Goal: Task Accomplishment & Management: Use online tool/utility

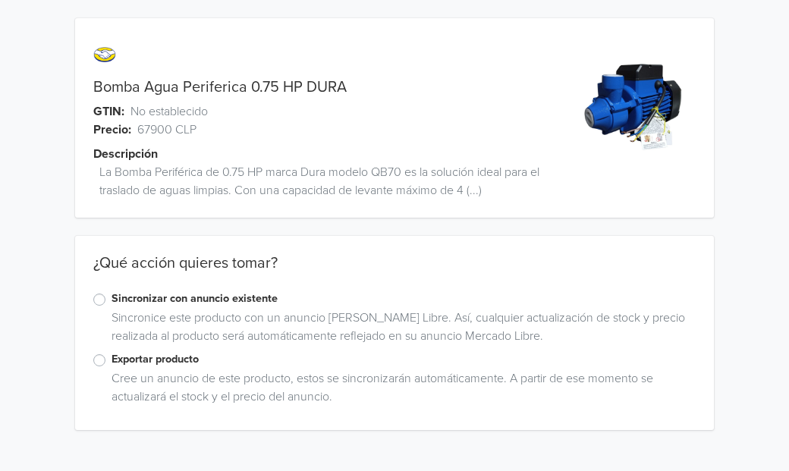
click at [112, 360] on label "Exportar producto" at bounding box center [404, 359] width 584 height 17
click at [0, 0] on input "Exportar producto" at bounding box center [0, 0] width 0 height 0
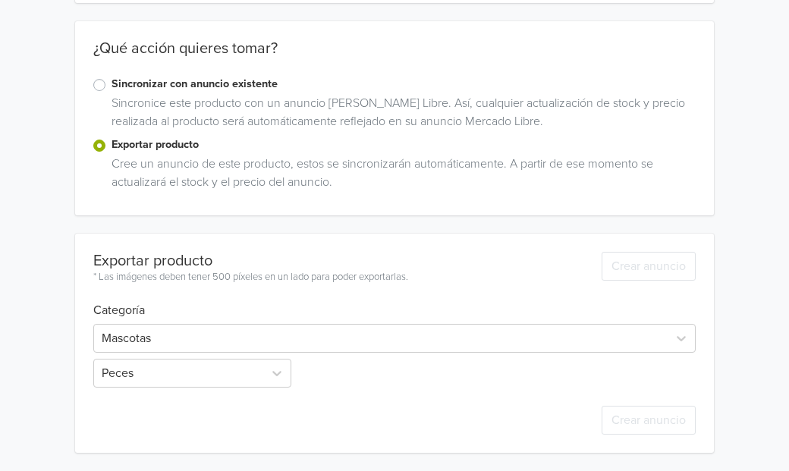
scroll to position [215, 0]
click at [246, 339] on div at bounding box center [381, 338] width 558 height 21
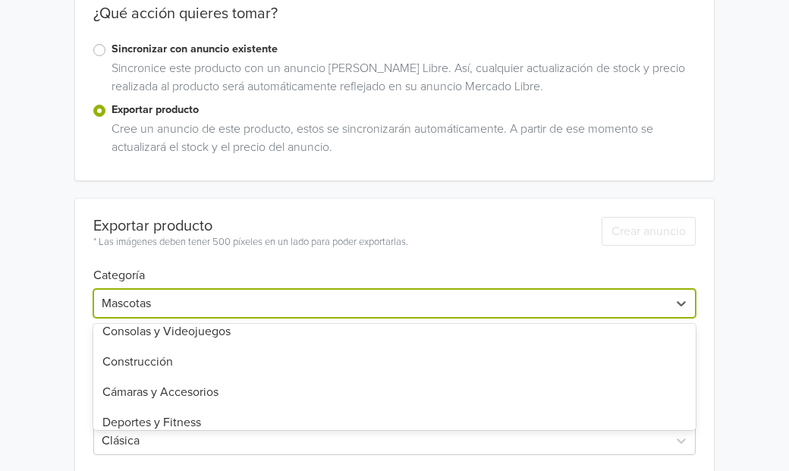
scroll to position [442, 0]
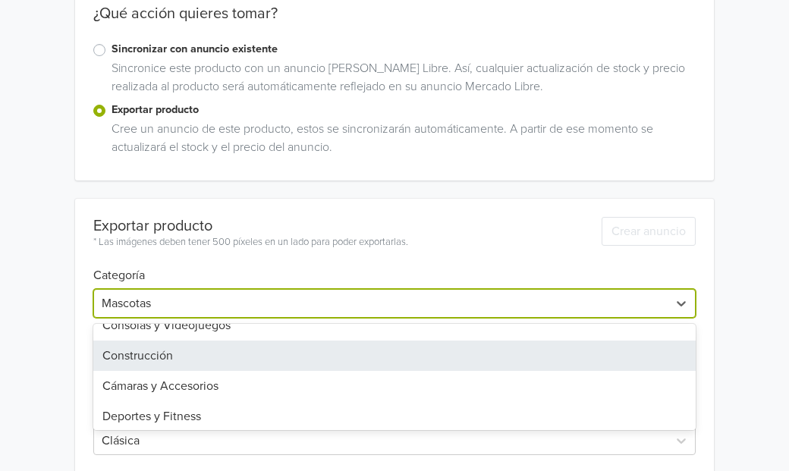
click at [174, 358] on div "Construcción" at bounding box center [394, 356] width 602 height 30
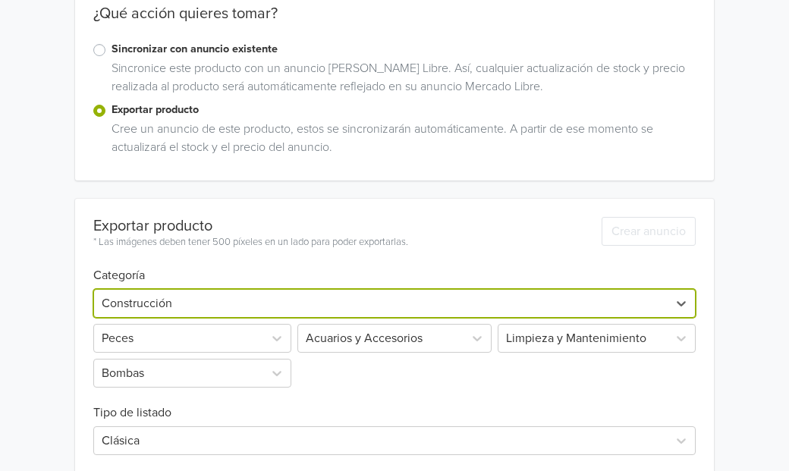
scroll to position [215, 0]
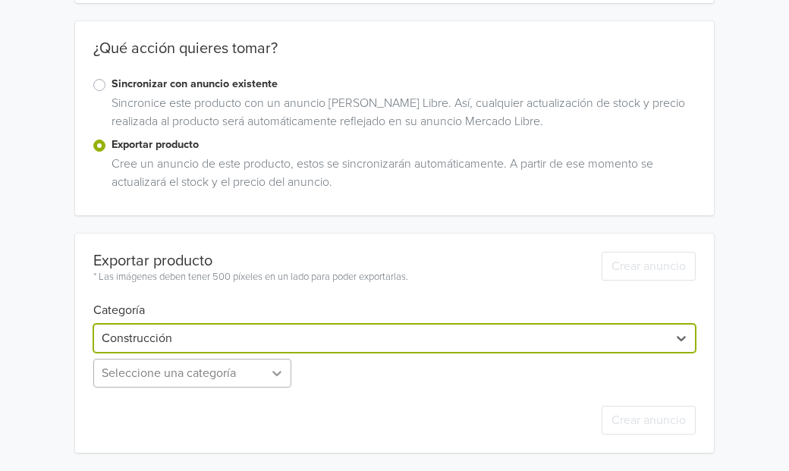
click at [269, 373] on div "Seleccione una categoría" at bounding box center [193, 373] width 201 height 29
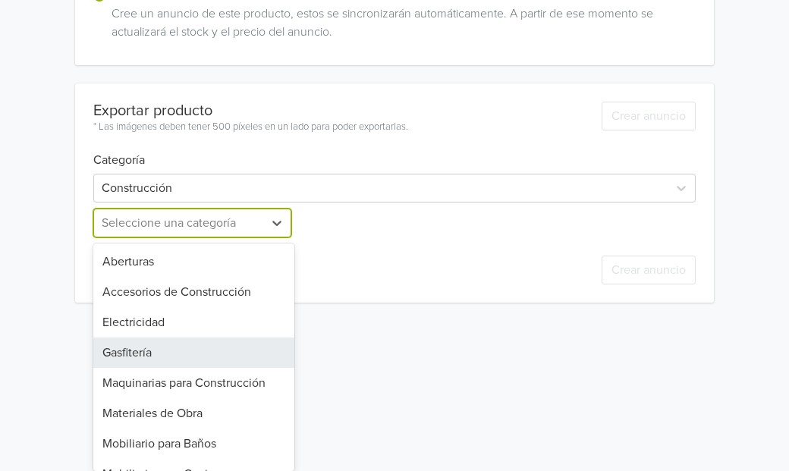
click at [178, 354] on div "Gasfitería" at bounding box center [193, 353] width 201 height 30
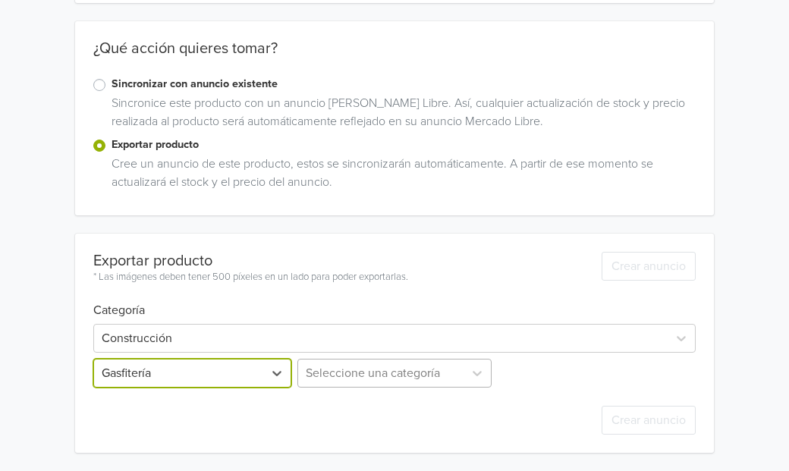
click at [434, 379] on div "Seleccione una categoría" at bounding box center [394, 373] width 201 height 29
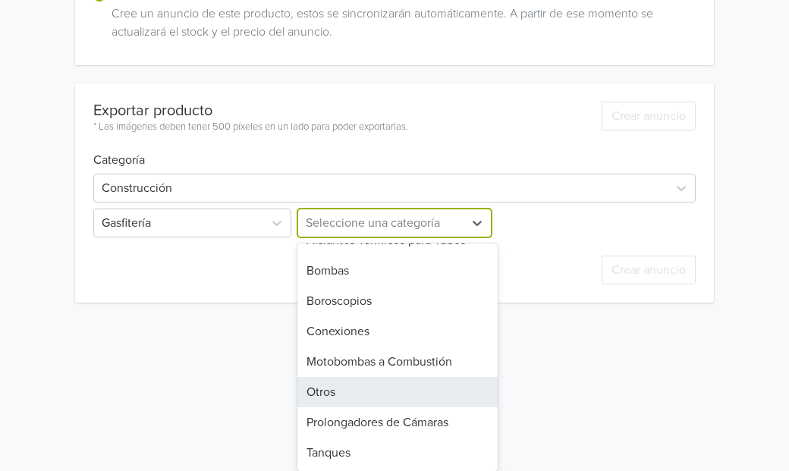
scroll to position [11, 0]
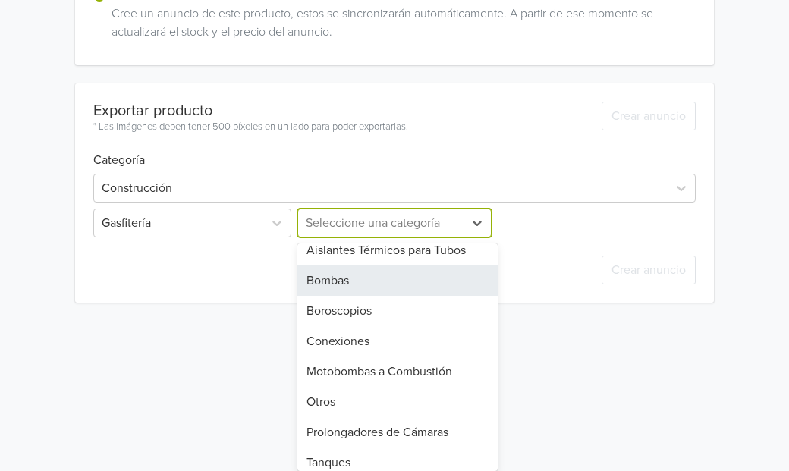
click at [371, 286] on div "Bombas" at bounding box center [397, 281] width 201 height 30
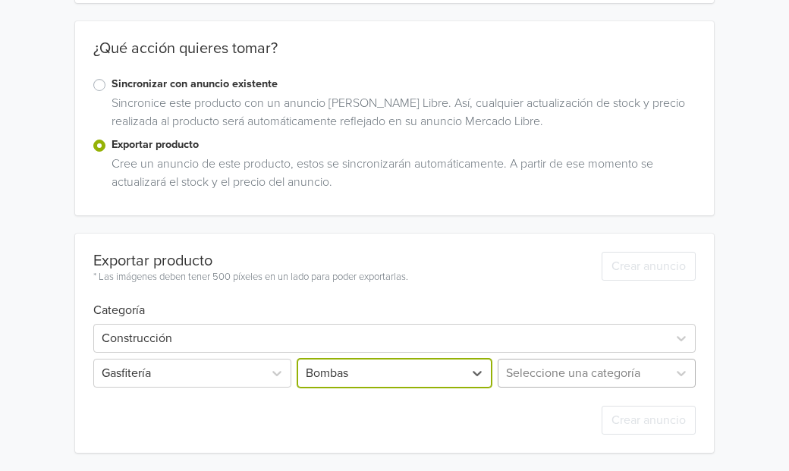
click at [547, 373] on div "Seleccione una categoría" at bounding box center [595, 373] width 201 height 29
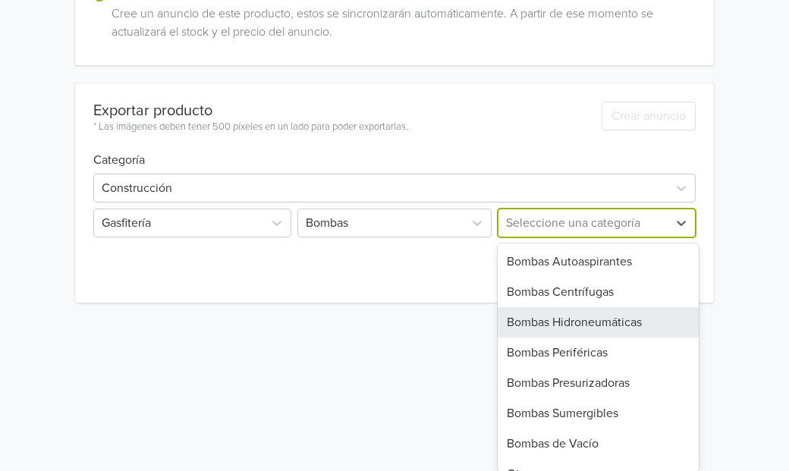
scroll to position [21, 0]
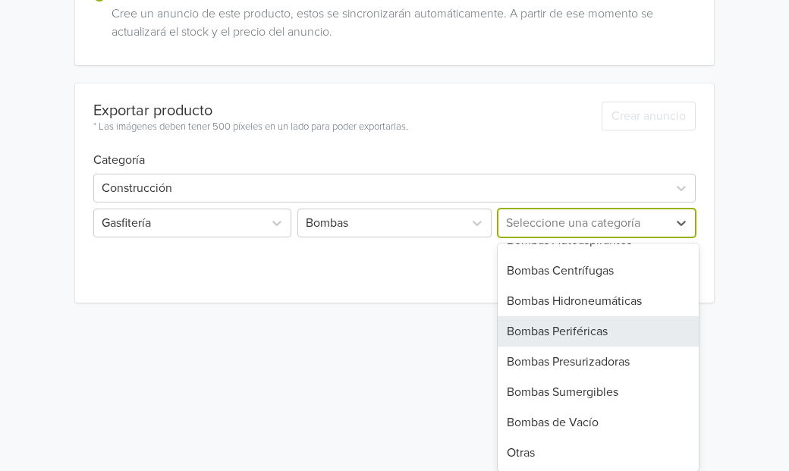
click at [583, 332] on div "Bombas Periféricas" at bounding box center [598, 331] width 201 height 30
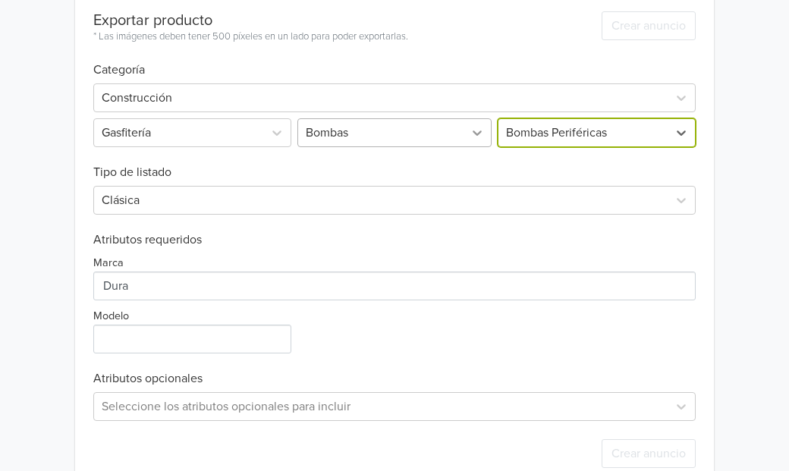
scroll to position [489, 0]
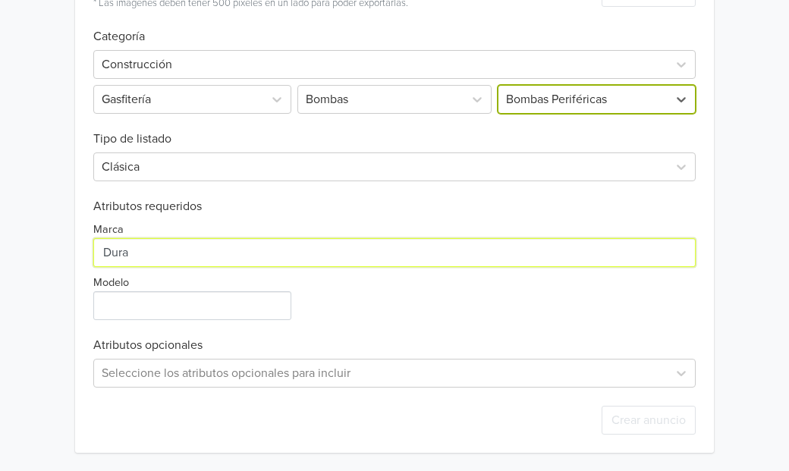
click at [190, 250] on input "Marca" at bounding box center [394, 252] width 602 height 29
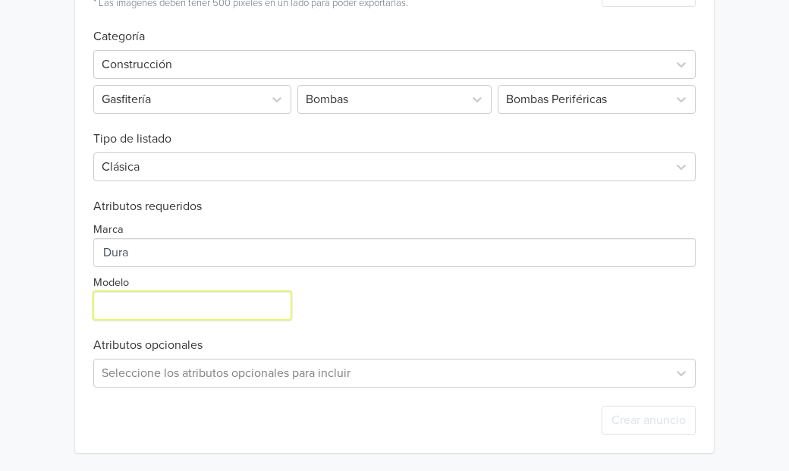
click at [184, 303] on input "Modelo" at bounding box center [192, 305] width 198 height 29
type input "QB70"
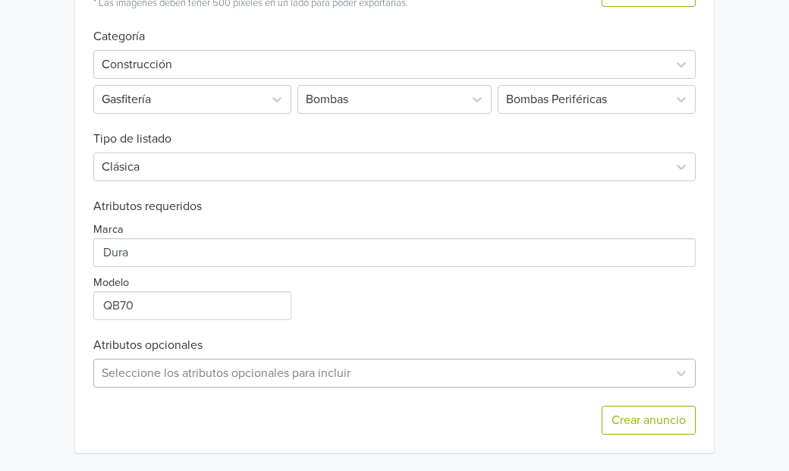
click at [300, 374] on div "Seleccione los atributos opcionales para incluir" at bounding box center [394, 373] width 602 height 29
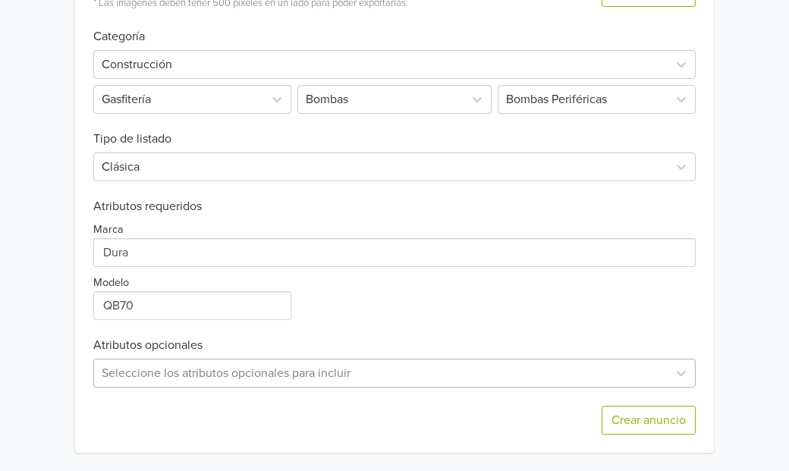
click at [492, 379] on div "Seleccione los atributos opcionales para incluir" at bounding box center [394, 373] width 602 height 29
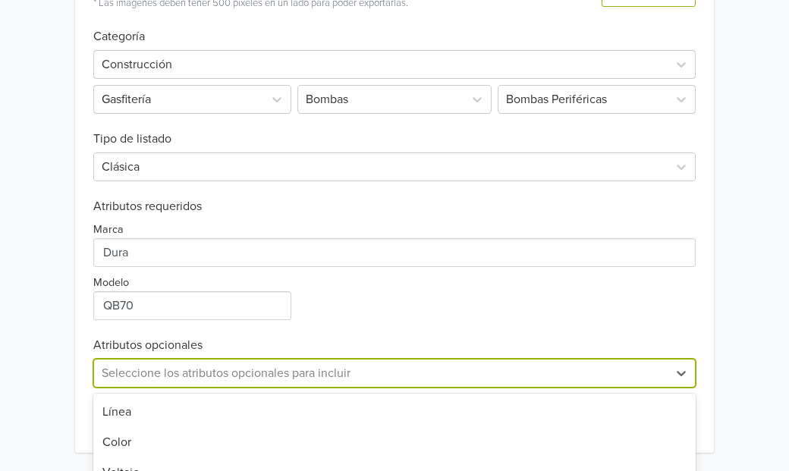
scroll to position [639, 0]
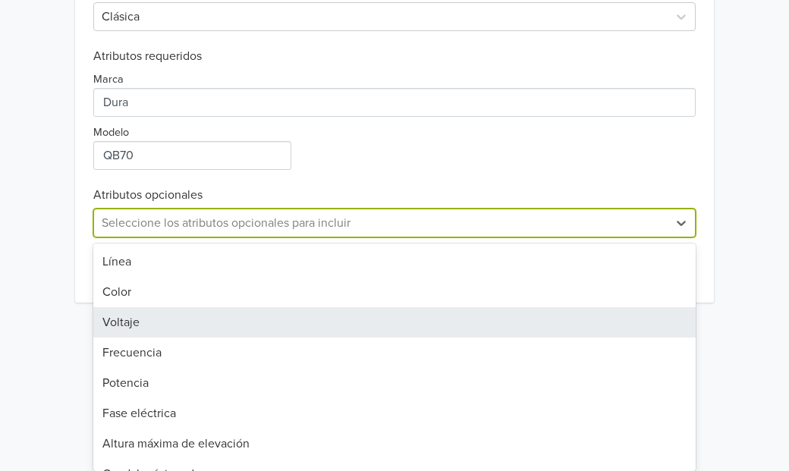
click at [197, 326] on div "Voltaje" at bounding box center [394, 322] width 602 height 30
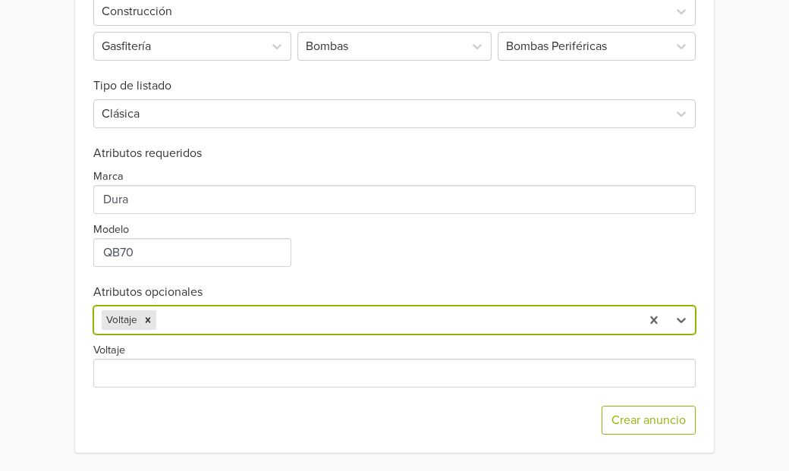
scroll to position [542, 0]
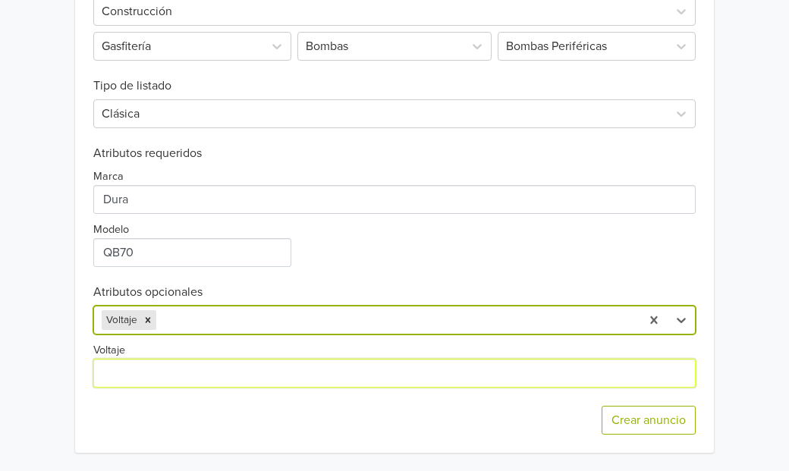
click at [174, 369] on input "Voltaje" at bounding box center [394, 373] width 602 height 29
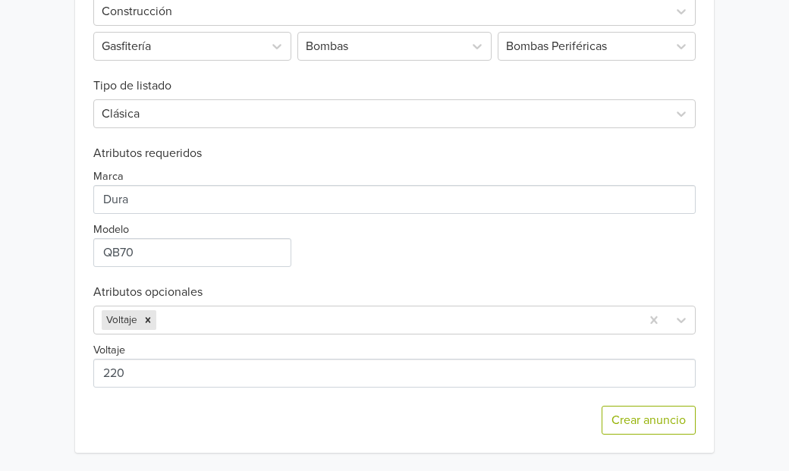
click at [220, 401] on div "Crear anuncio" at bounding box center [394, 420] width 602 height 65
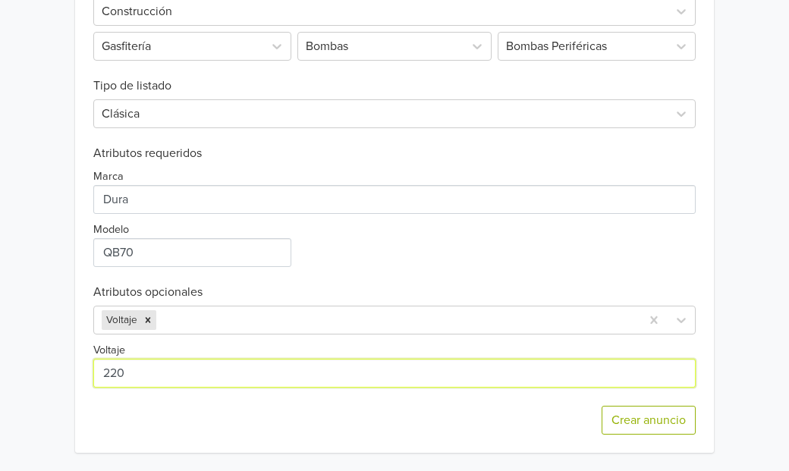
click at [216, 374] on input "Voltaje" at bounding box center [394, 373] width 602 height 29
type input "220v"
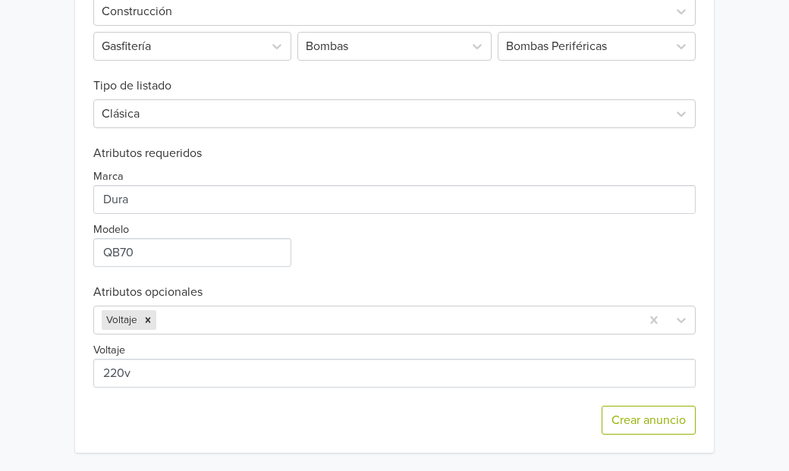
click at [244, 421] on div "Crear anuncio" at bounding box center [394, 420] width 602 height 65
click at [349, 321] on div at bounding box center [395, 320] width 473 height 21
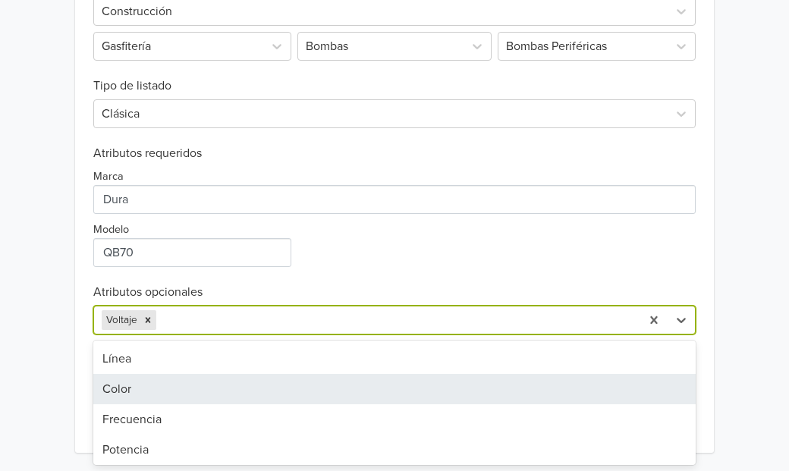
click at [252, 390] on div "Color" at bounding box center [394, 389] width 602 height 30
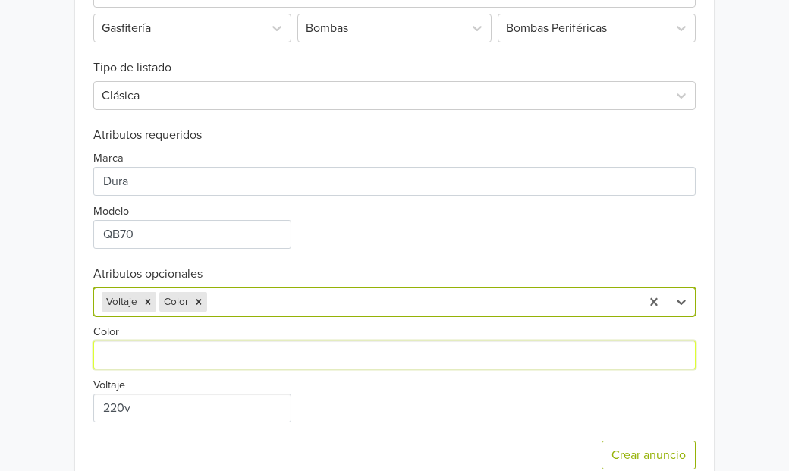
click at [222, 358] on input "Color" at bounding box center [394, 355] width 602 height 29
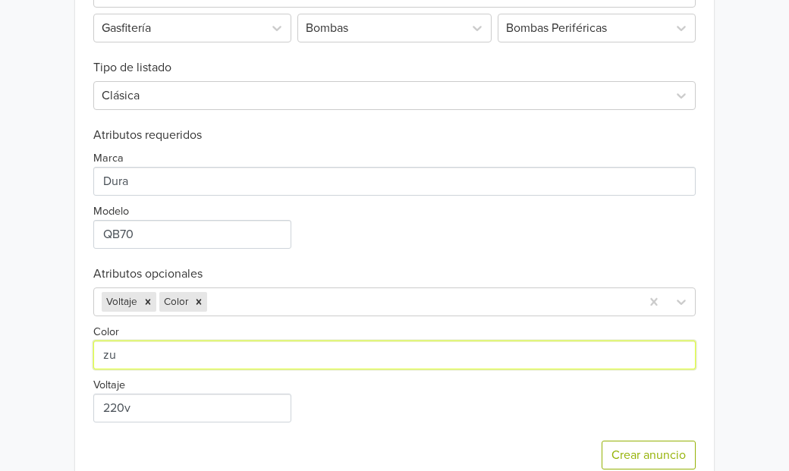
type input "z"
type input "Azul"
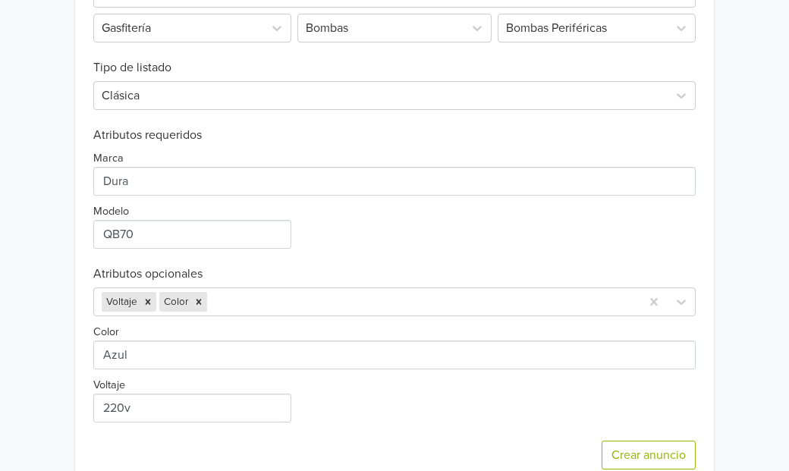
click at [401, 393] on div "Color Voltaje" at bounding box center [394, 369] width 602 height 106
click at [231, 307] on div "Voltaje Color" at bounding box center [394, 302] width 602 height 29
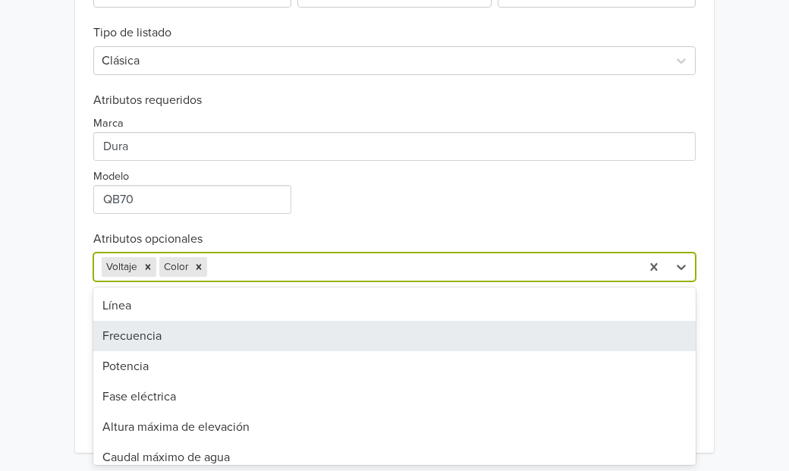
click at [188, 339] on div "Frecuencia" at bounding box center [394, 336] width 602 height 30
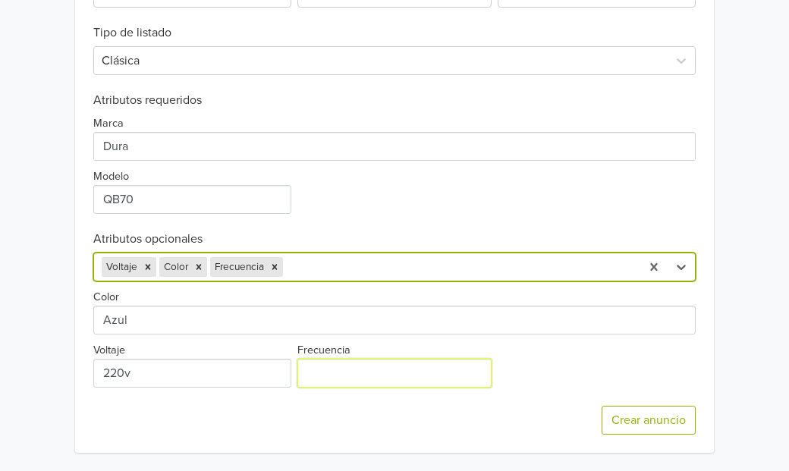
click at [321, 367] on input "Frecuencia" at bounding box center [394, 373] width 195 height 29
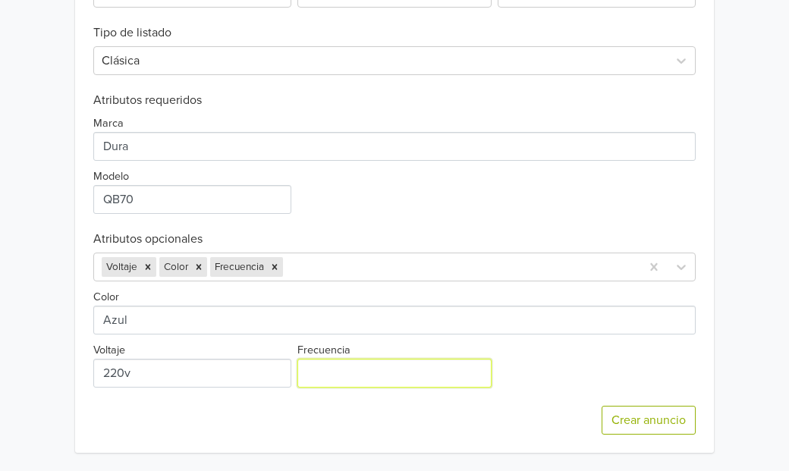
type input "50HZ"
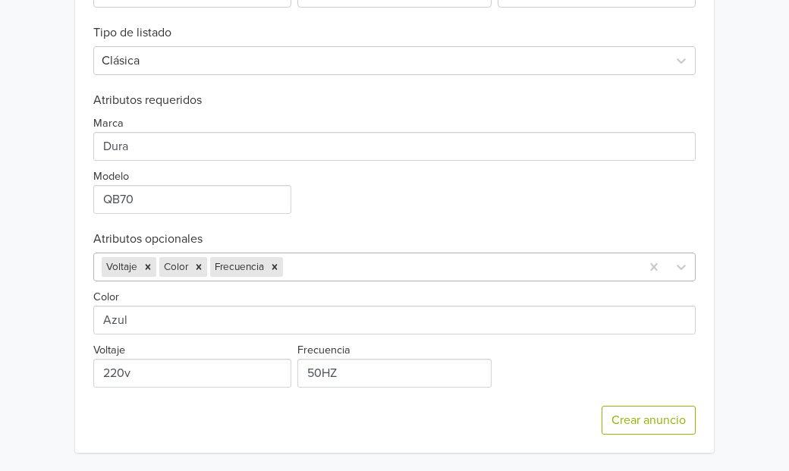
click at [351, 266] on div at bounding box center [459, 266] width 347 height 21
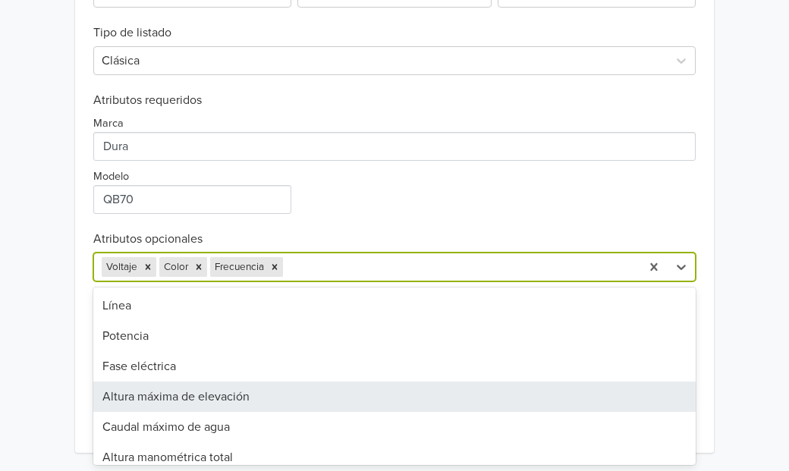
click at [290, 393] on div "Altura máxima de elevación" at bounding box center [394, 397] width 602 height 30
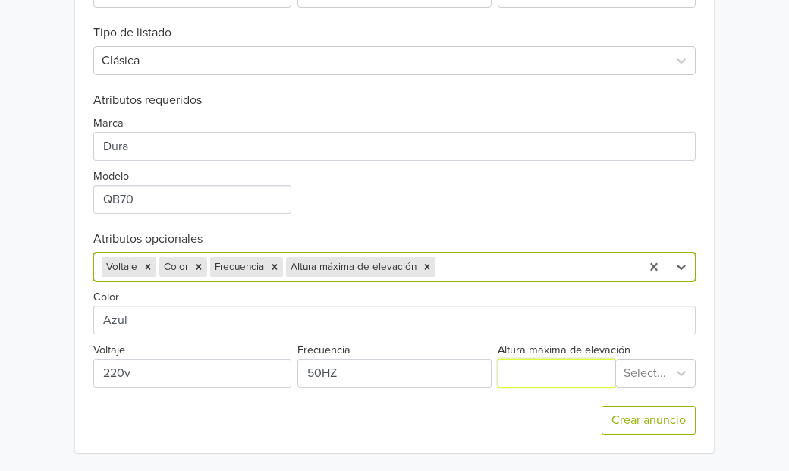
click at [538, 376] on input "Altura máxima de elevación" at bounding box center [556, 373] width 117 height 29
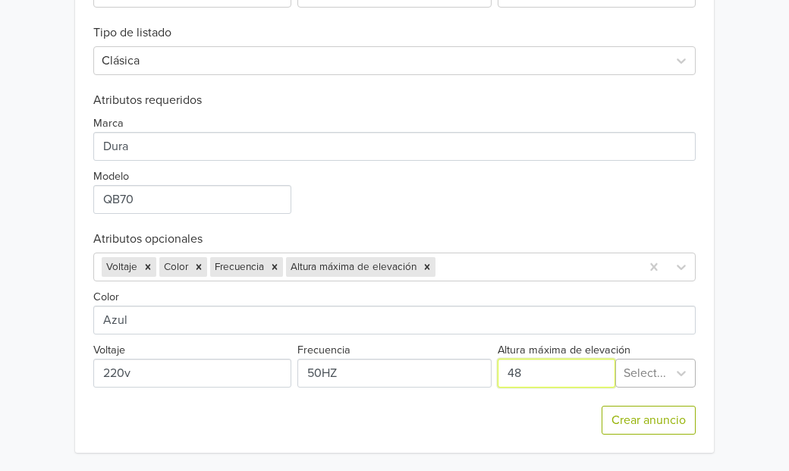
type input "48"
click at [656, 372] on div at bounding box center [645, 373] width 42 height 21
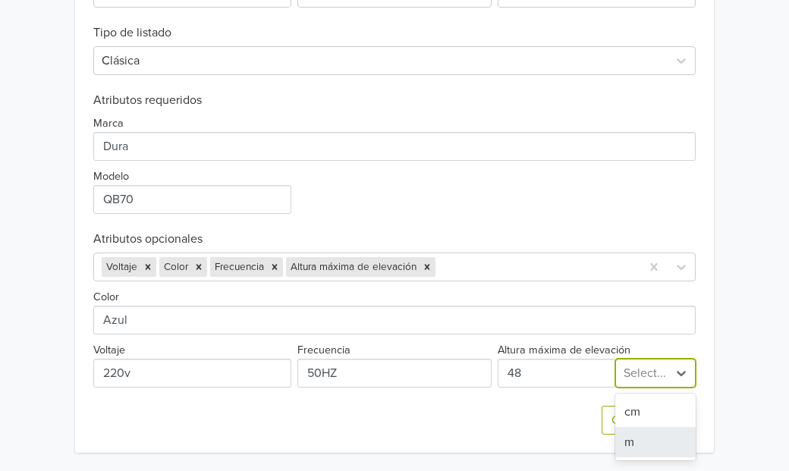
click at [649, 445] on div "m" at bounding box center [655, 442] width 80 height 30
click at [508, 271] on div at bounding box center [536, 266] width 194 height 21
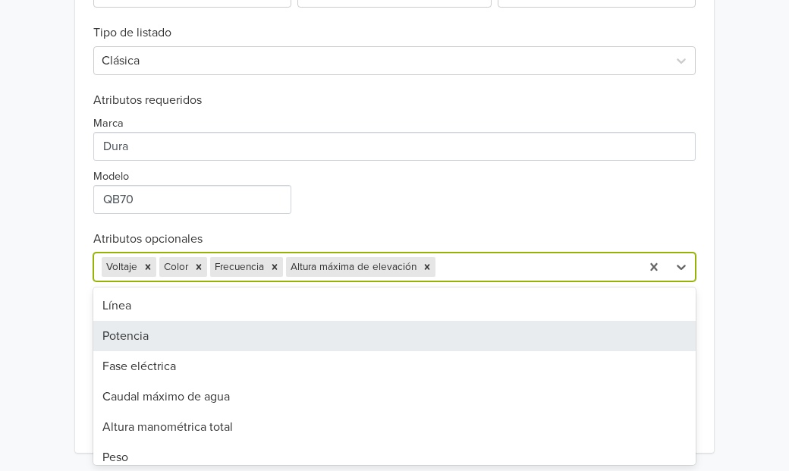
click at [330, 332] on div "Potencia" at bounding box center [394, 336] width 602 height 30
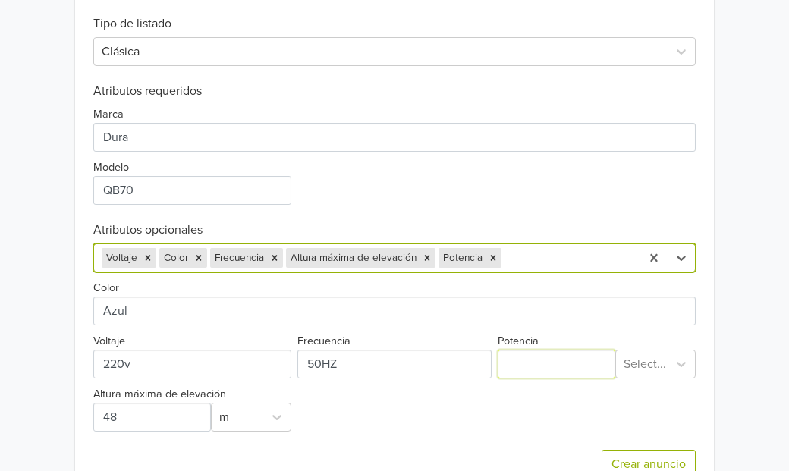
click at [520, 373] on input "Potencia" at bounding box center [556, 364] width 117 height 29
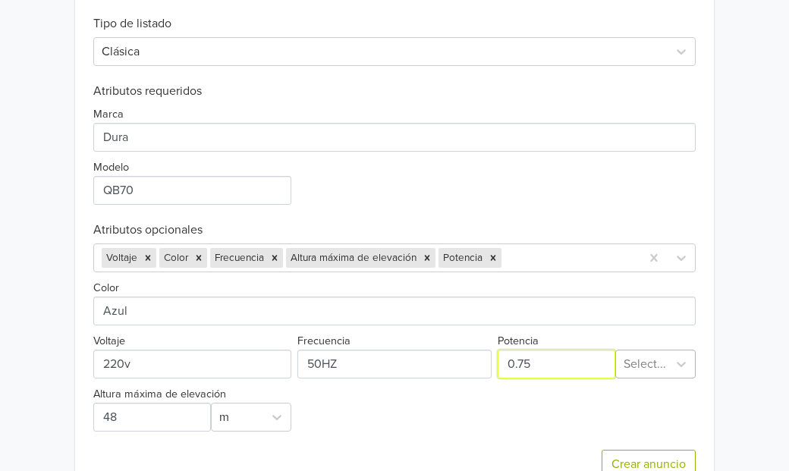
type input "0.75"
click at [631, 370] on div "Select..." at bounding box center [642, 363] width 52 height 27
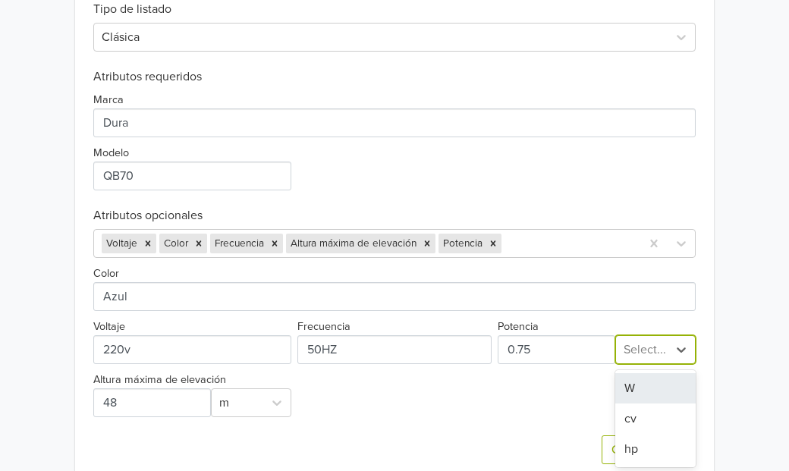
scroll to position [621, 0]
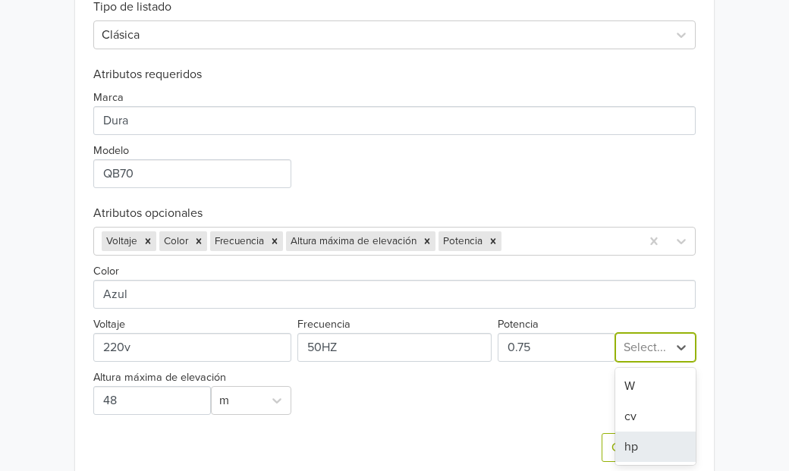
click at [637, 445] on div "hp" at bounding box center [655, 447] width 80 height 30
click at [539, 240] on div at bounding box center [569, 241] width 128 height 21
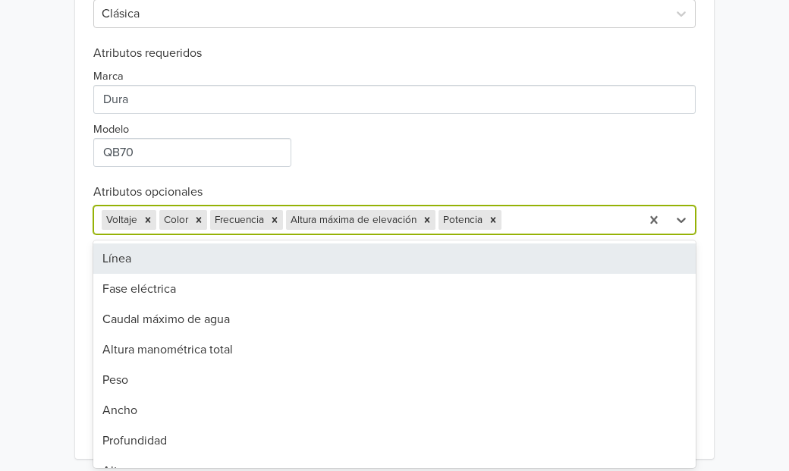
scroll to position [645, 0]
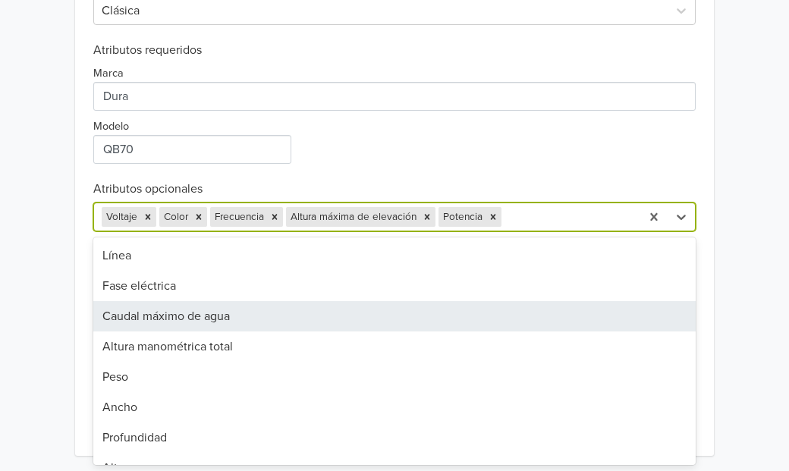
click at [289, 315] on div "Caudal máximo de agua" at bounding box center [394, 316] width 602 height 30
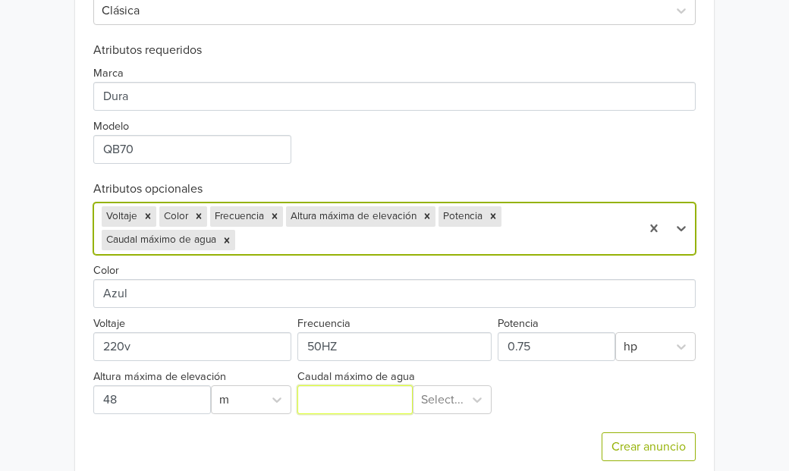
click at [342, 398] on input "Caudal máximo de agua" at bounding box center [354, 399] width 115 height 29
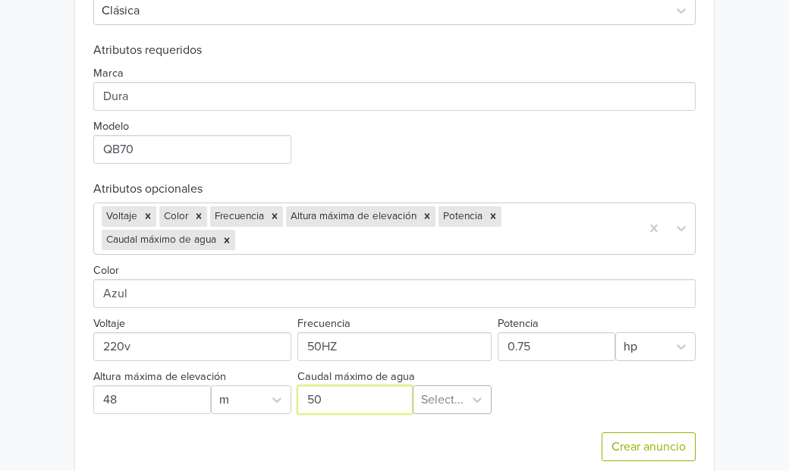
type input "50"
click at [446, 393] on div at bounding box center [442, 399] width 42 height 21
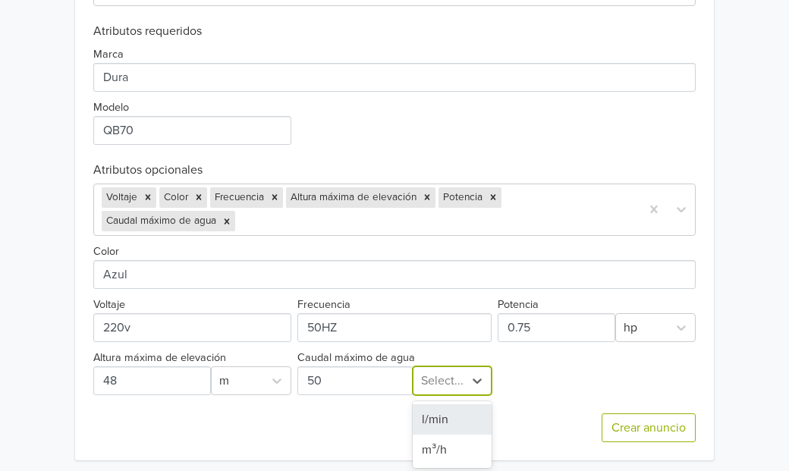
scroll to position [667, 0]
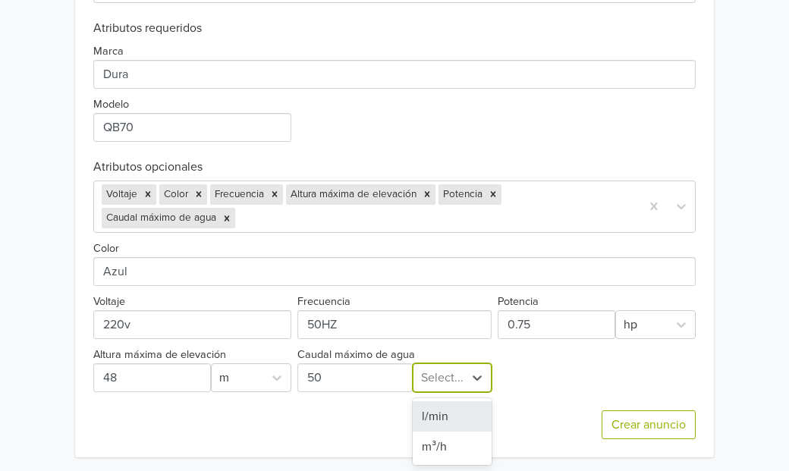
click at [445, 421] on div "l/min" at bounding box center [452, 416] width 79 height 30
click at [553, 380] on div "Color Voltaje Frecuencia Potencia hp Altura máxima de elevación m Caudal máximo…" at bounding box center [394, 312] width 602 height 159
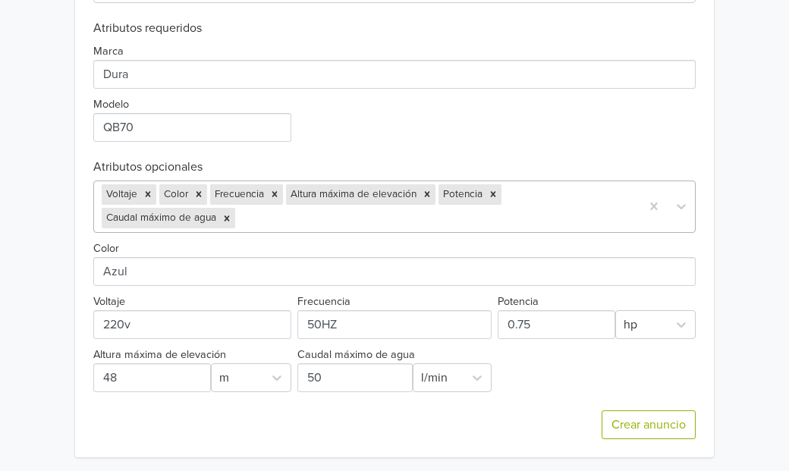
click at [525, 208] on div at bounding box center [435, 218] width 395 height 21
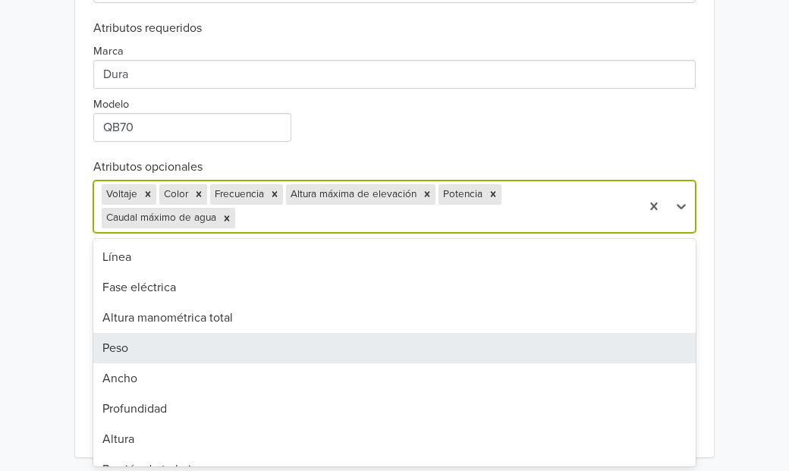
click at [190, 351] on div "Peso" at bounding box center [394, 348] width 602 height 30
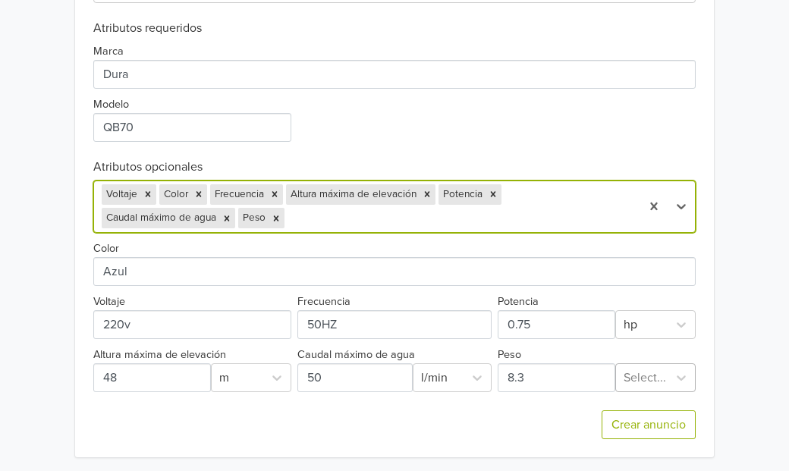
click at [648, 379] on div at bounding box center [645, 377] width 42 height 21
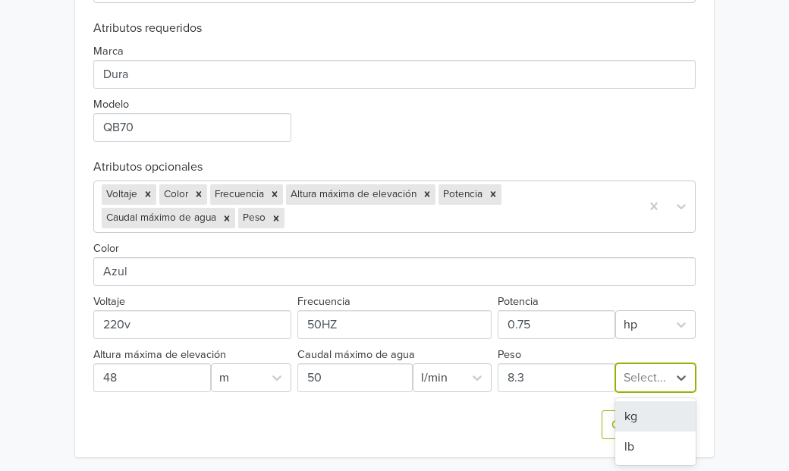
click at [640, 408] on div "kg" at bounding box center [655, 416] width 80 height 30
click at [466, 220] on div at bounding box center [460, 218] width 345 height 21
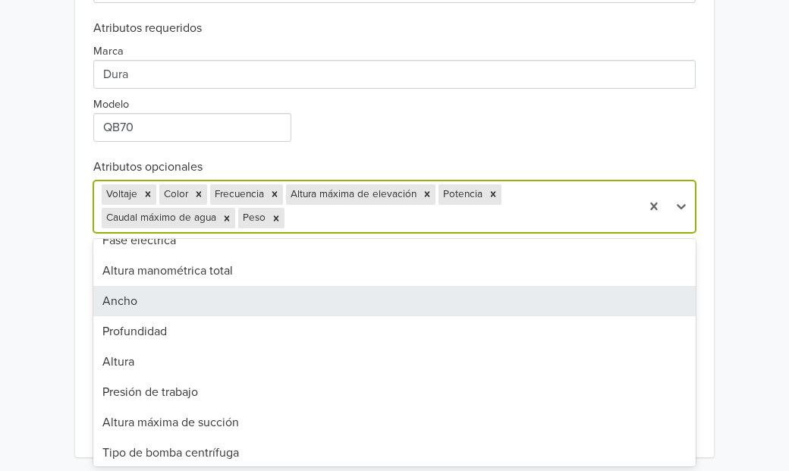
scroll to position [49, 0]
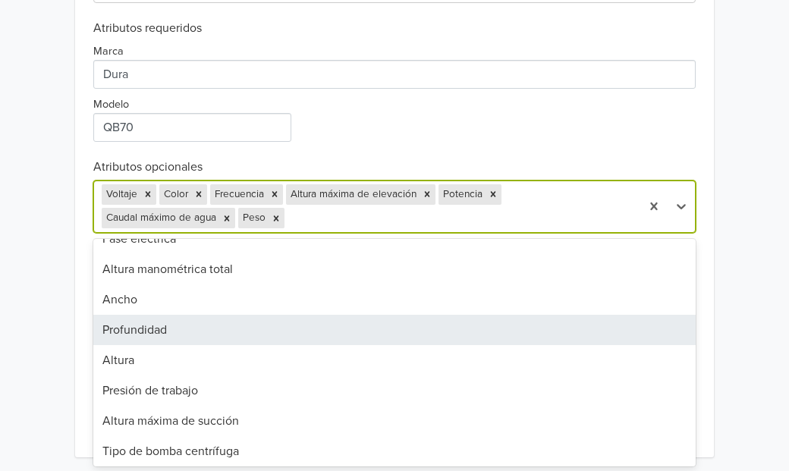
click at [182, 327] on div "Profundidad" at bounding box center [394, 330] width 602 height 30
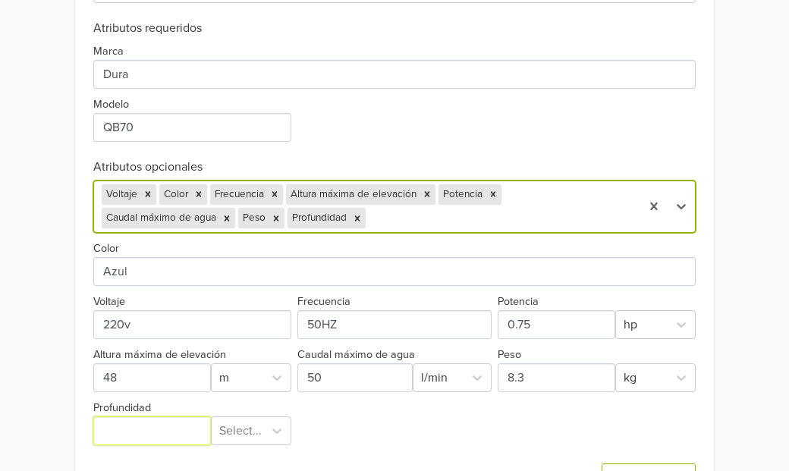
click at [171, 432] on input "Profundidad" at bounding box center [151, 431] width 117 height 29
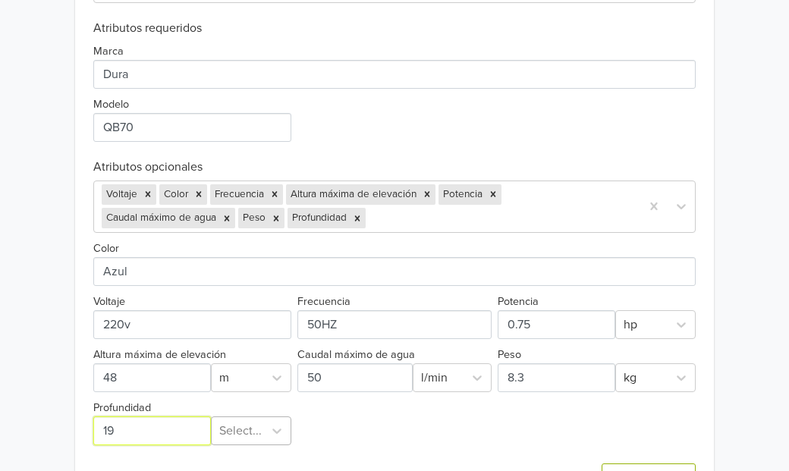
type input "19"
click at [240, 437] on div "Exportar producto * Las imágenes deben tener 500 píxeles en un lado para poder …" at bounding box center [394, 146] width 602 height 729
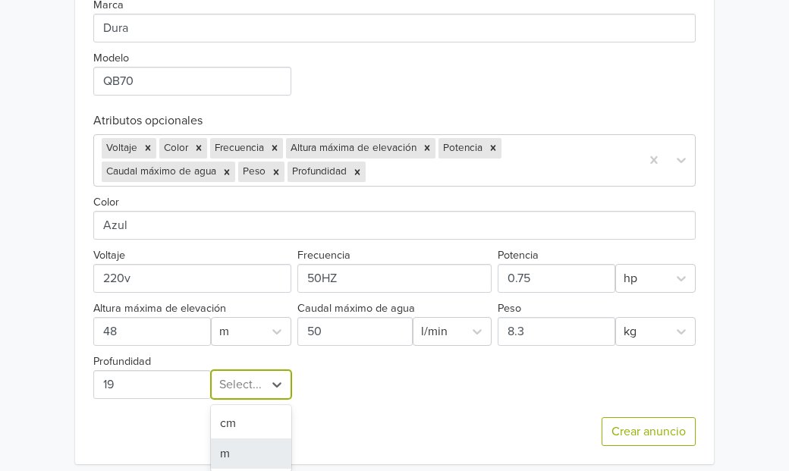
scroll to position [720, 0]
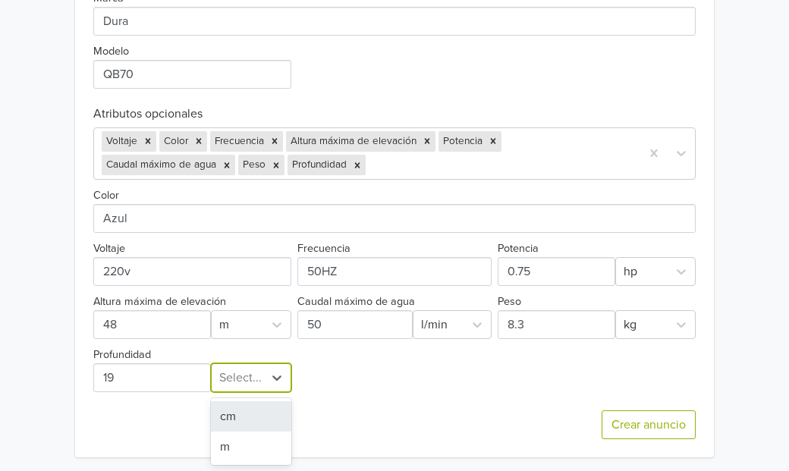
click at [240, 419] on div "cm" at bounding box center [251, 416] width 80 height 30
click at [323, 407] on div "Crear anuncio" at bounding box center [394, 424] width 602 height 65
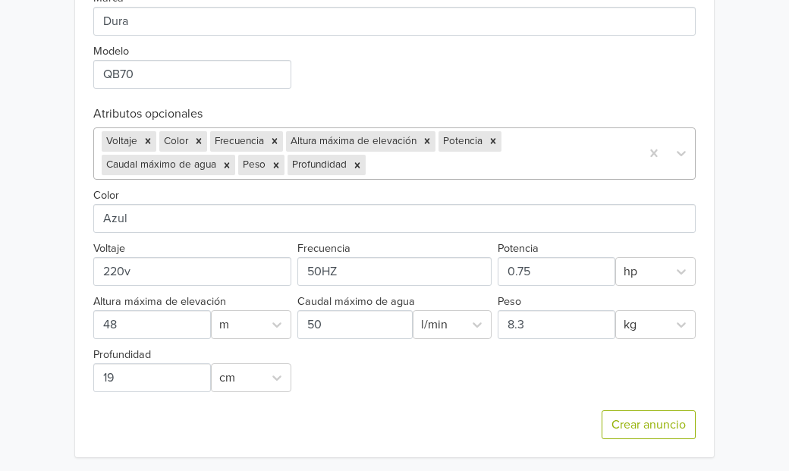
click at [401, 174] on div at bounding box center [501, 165] width 264 height 21
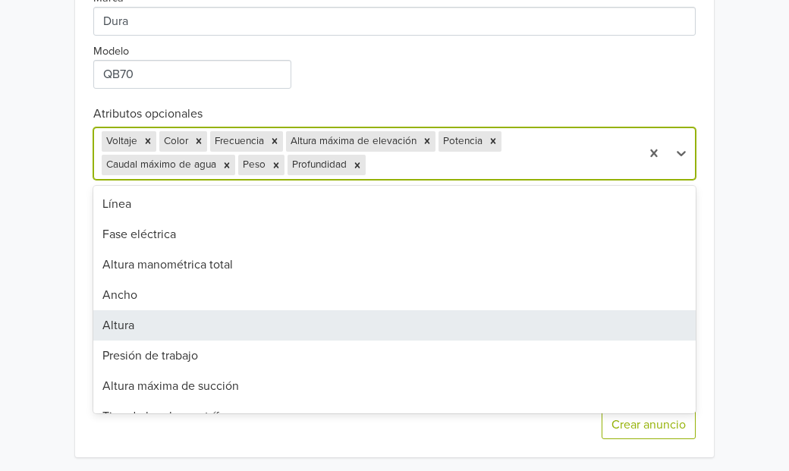
click at [159, 322] on div "Altura" at bounding box center [394, 325] width 602 height 30
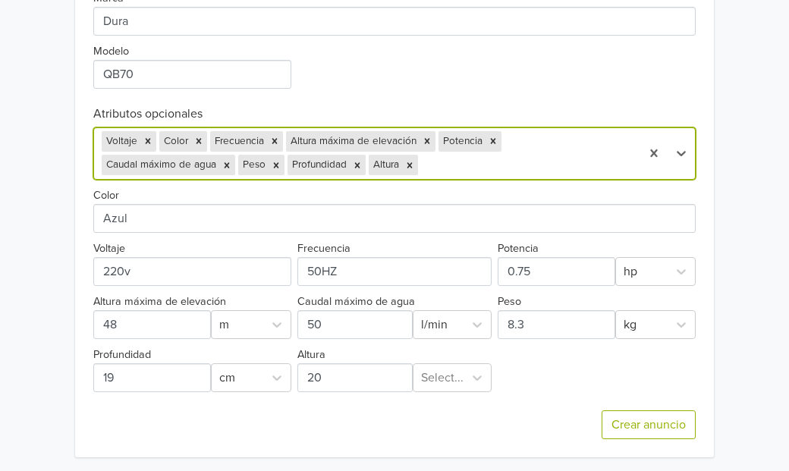
click at [457, 166] on div at bounding box center [527, 165] width 212 height 21
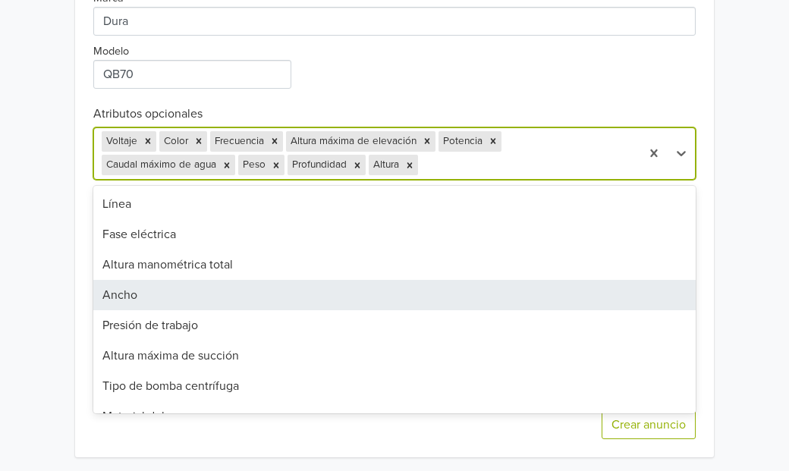
click at [197, 285] on div "Ancho" at bounding box center [394, 295] width 602 height 30
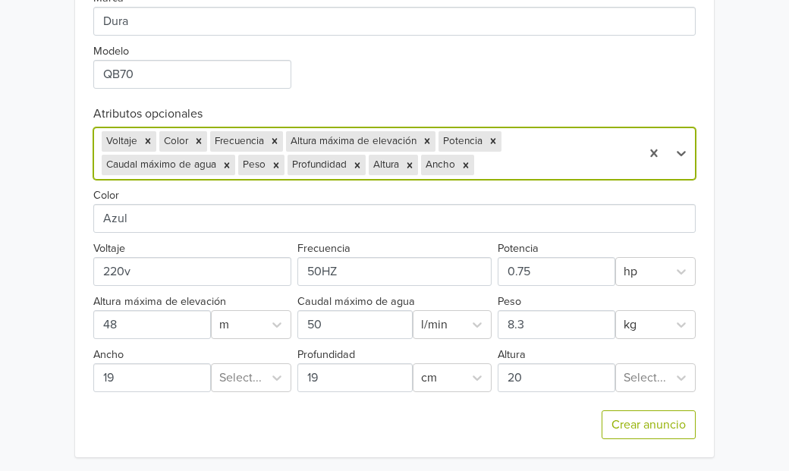
click at [506, 170] on div at bounding box center [555, 165] width 156 height 21
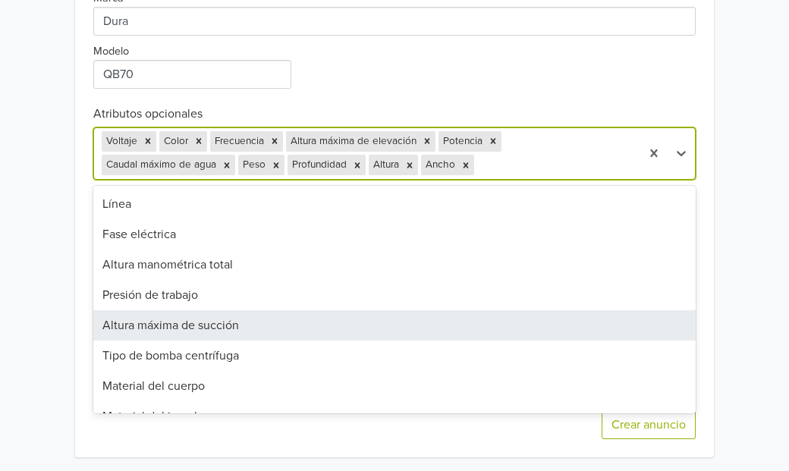
click at [256, 320] on div "Altura máxima de succión" at bounding box center [394, 325] width 602 height 30
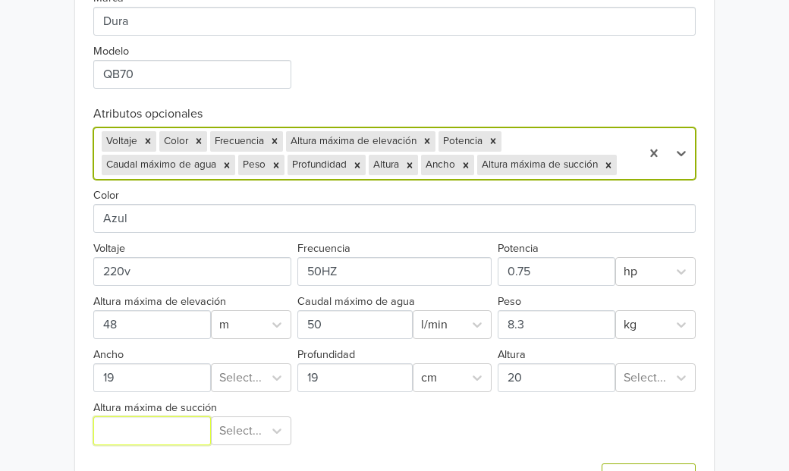
click at [181, 426] on input "Altura máxima de succión" at bounding box center [151, 431] width 117 height 29
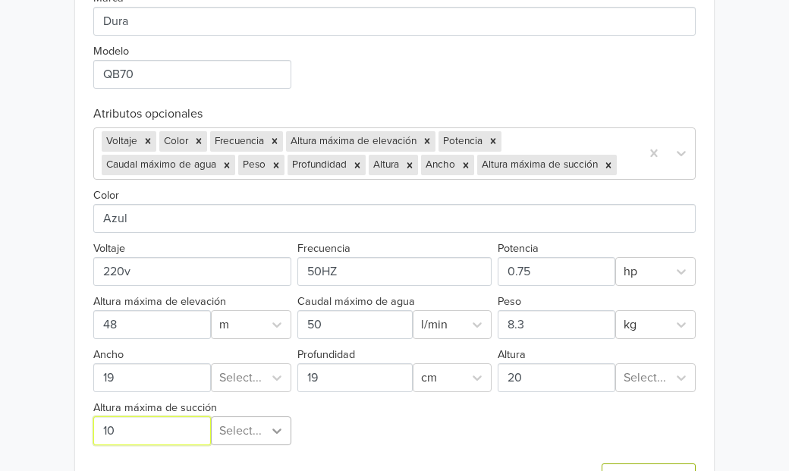
type input "10"
click at [269, 433] on div "Select..." at bounding box center [251, 431] width 80 height 29
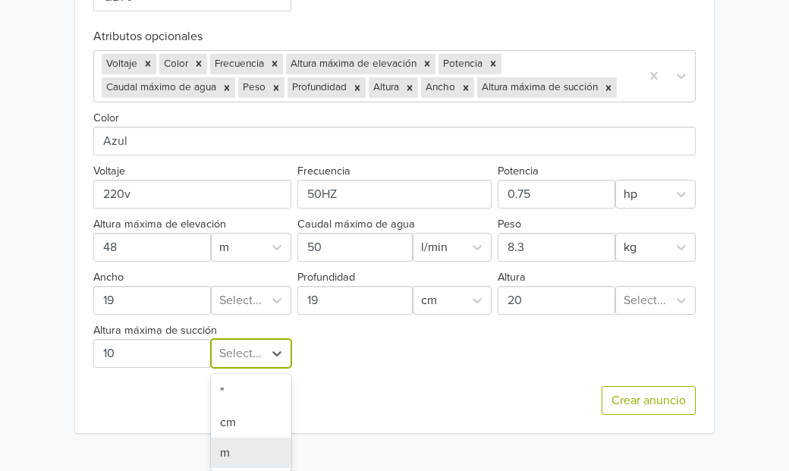
click at [253, 450] on div "m" at bounding box center [251, 453] width 80 height 30
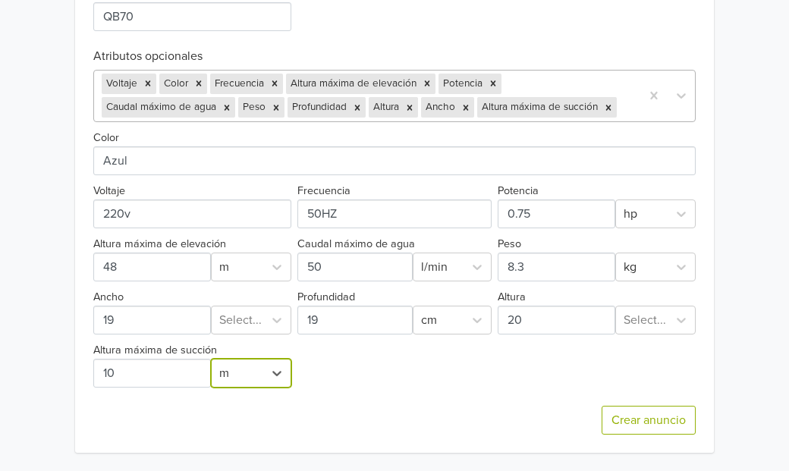
click at [630, 107] on div at bounding box center [626, 107] width 13 height 21
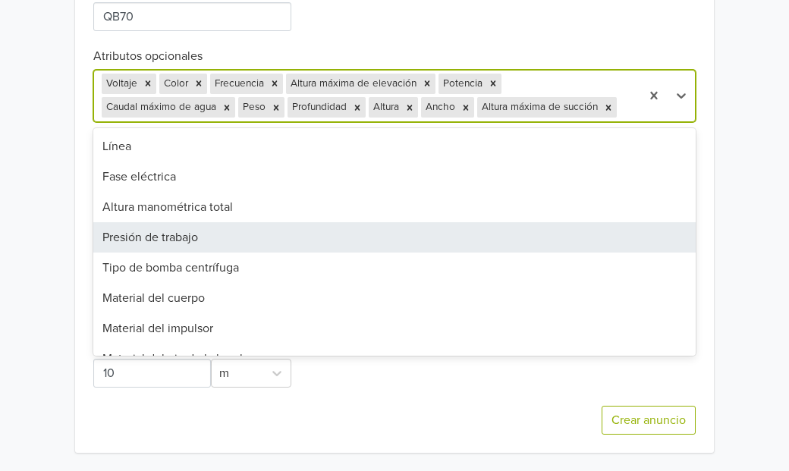
click at [287, 230] on div "Presión de trabajo" at bounding box center [394, 237] width 602 height 30
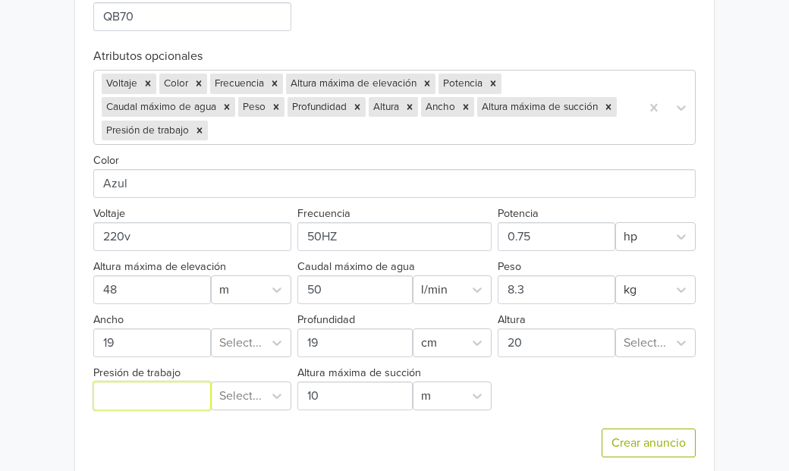
click at [127, 389] on input "Presión de trabajo" at bounding box center [151, 396] width 117 height 29
click at [232, 399] on div at bounding box center [240, 395] width 42 height 21
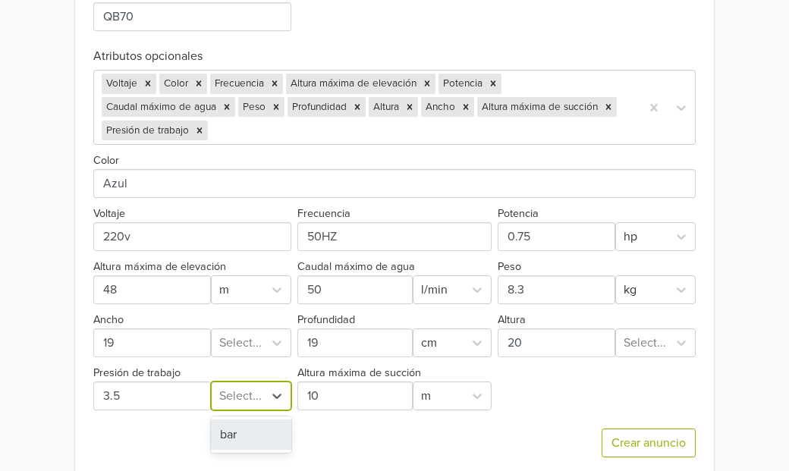
click at [228, 441] on div "bar" at bounding box center [251, 435] width 80 height 30
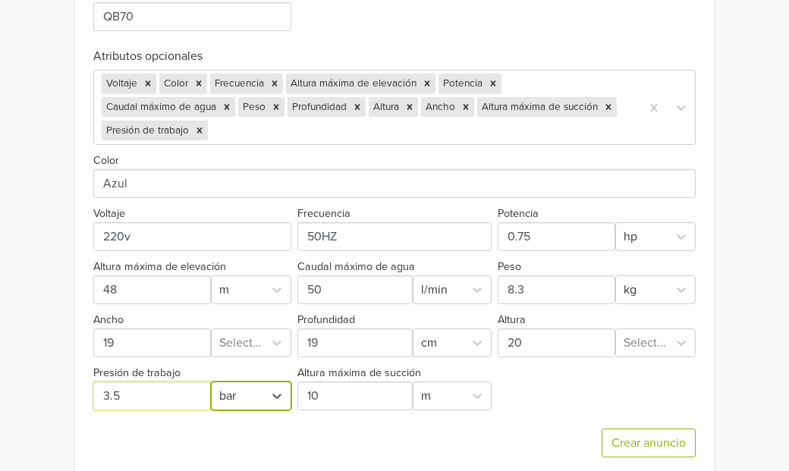
click at [136, 388] on input "Presión de trabajo" at bounding box center [151, 396] width 117 height 29
type input "3"
type input "6"
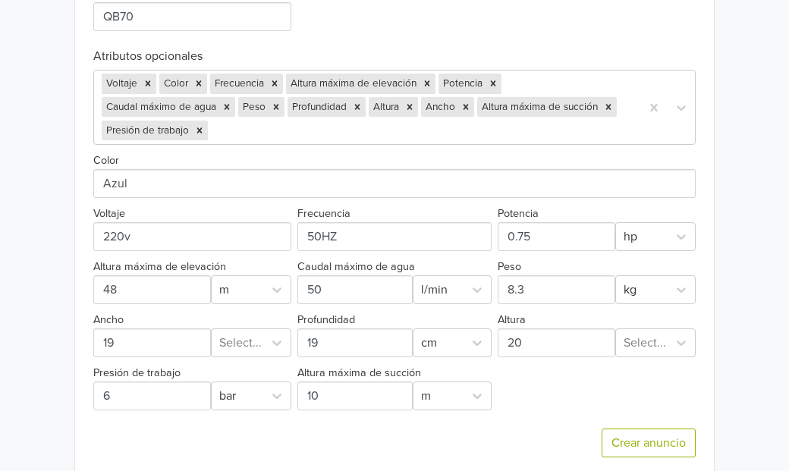
click at [269, 432] on div "Crear anuncio" at bounding box center [394, 442] width 602 height 65
click at [306, 132] on div at bounding box center [422, 130] width 422 height 21
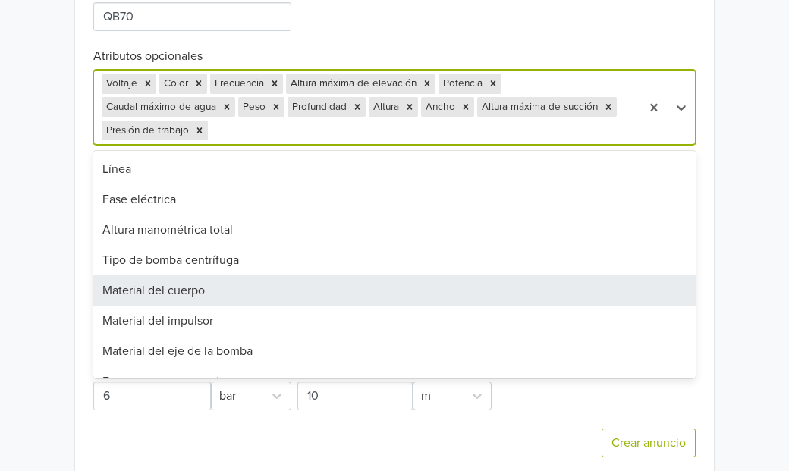
click at [249, 282] on div "Material del cuerpo" at bounding box center [394, 290] width 602 height 30
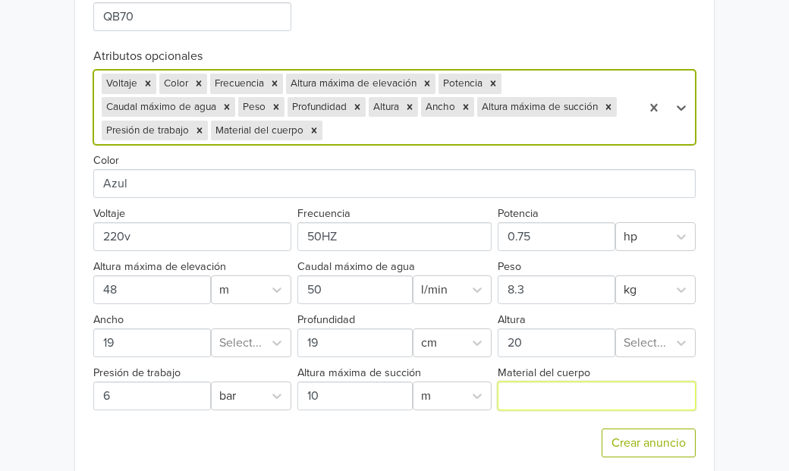
click at [521, 396] on input "Material del cuerpo" at bounding box center [597, 396] width 198 height 29
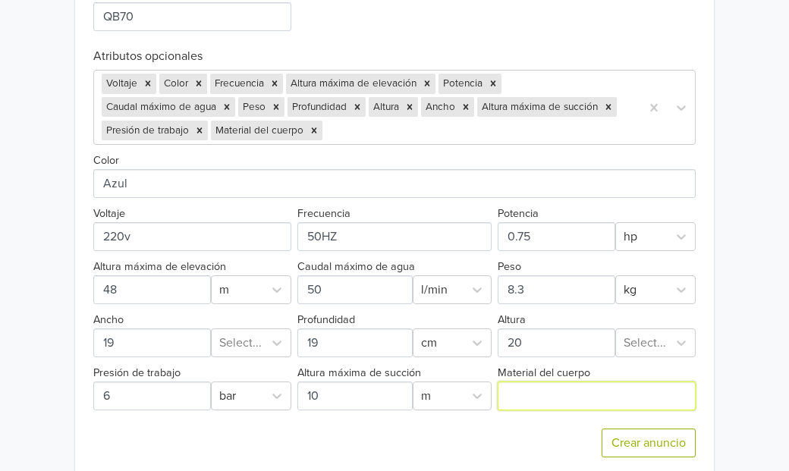
type input "Hierro Fundido"
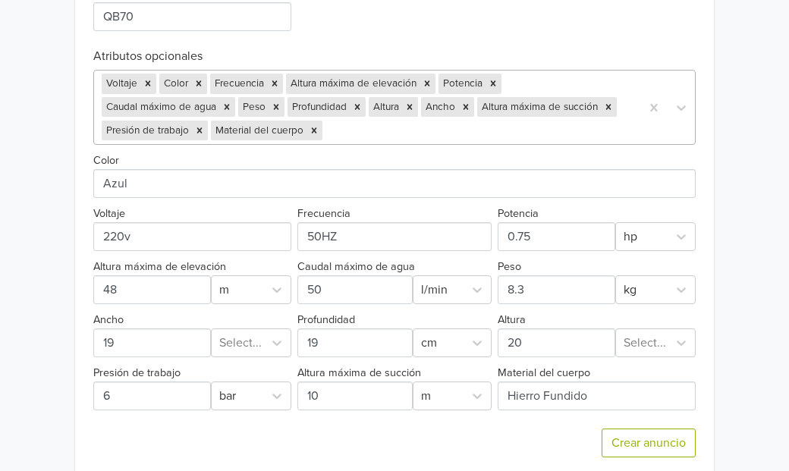
click at [369, 132] on div at bounding box center [478, 130] width 307 height 21
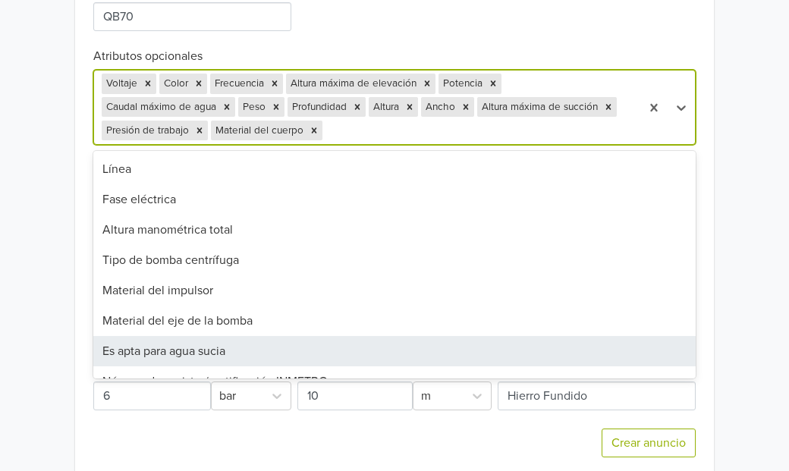
click at [225, 349] on div "Es apta para agua sucia" at bounding box center [394, 351] width 602 height 30
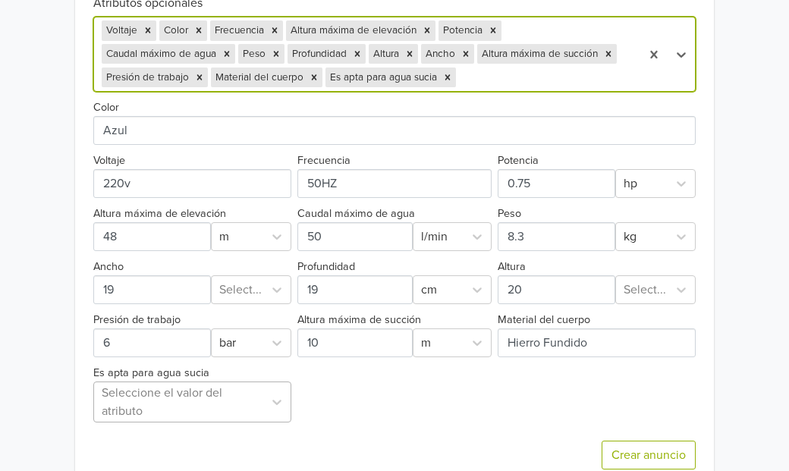
click at [203, 391] on div at bounding box center [179, 401] width 154 height 21
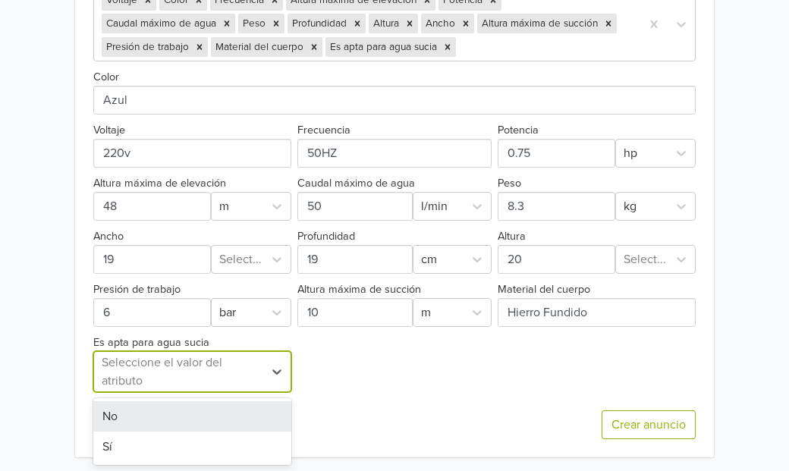
click at [165, 415] on div "No" at bounding box center [192, 416] width 198 height 30
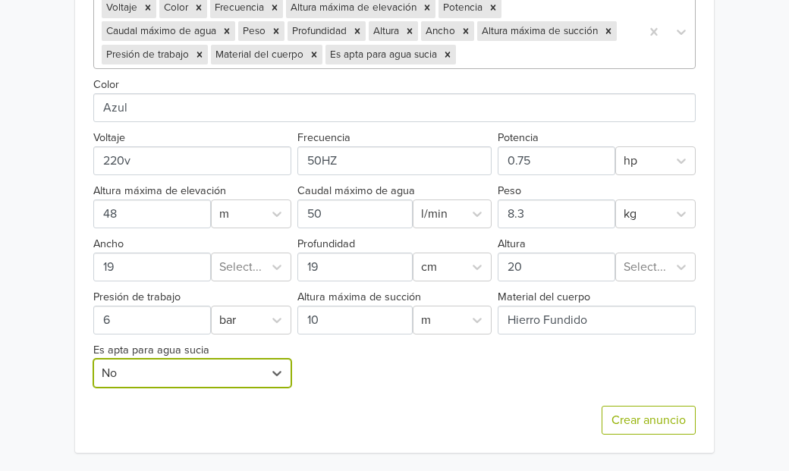
click at [501, 59] on div at bounding box center [546, 54] width 174 height 21
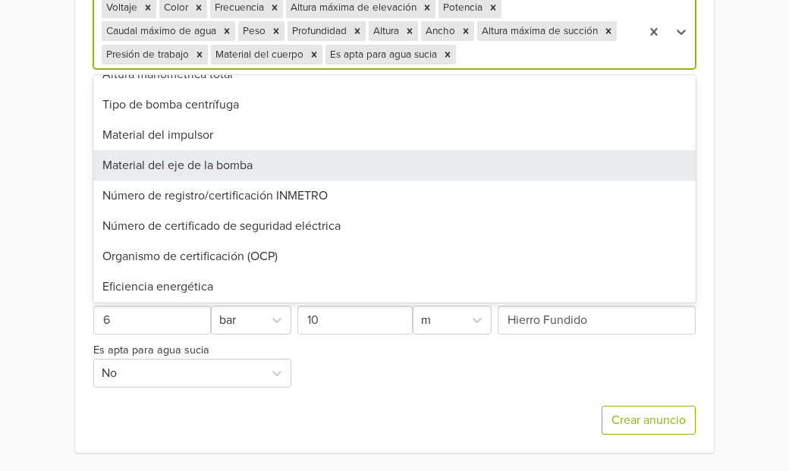
scroll to position [102, 0]
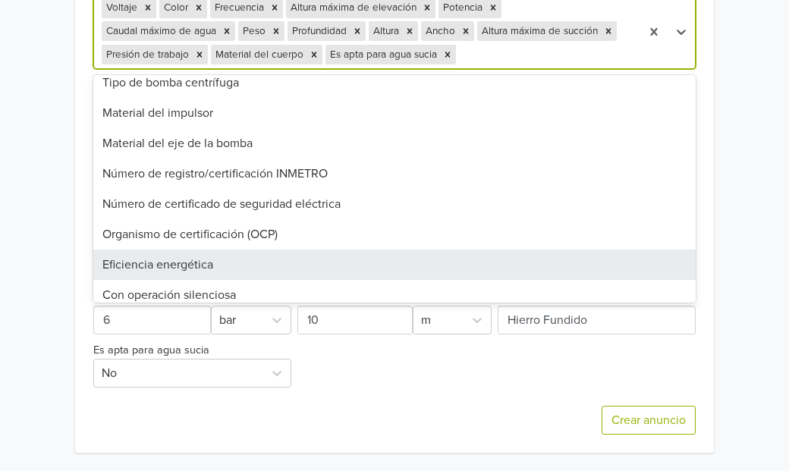
click at [208, 264] on div "Eficiencia energética" at bounding box center [394, 265] width 602 height 30
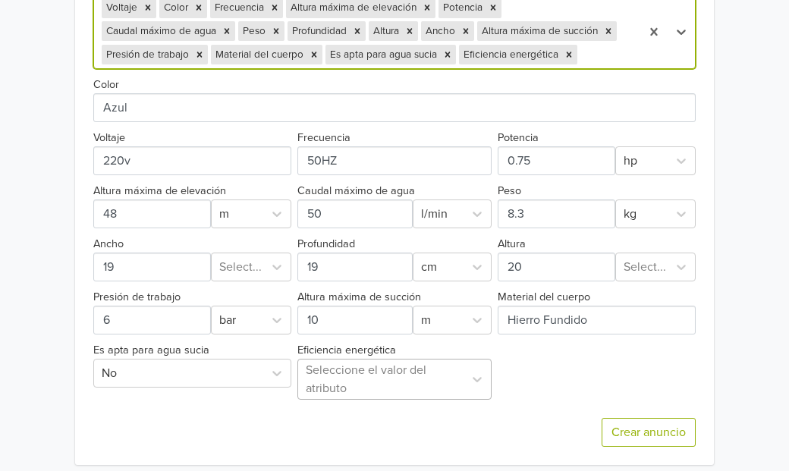
click at [350, 376] on div "Seleccione el valor del atributo" at bounding box center [394, 379] width 195 height 41
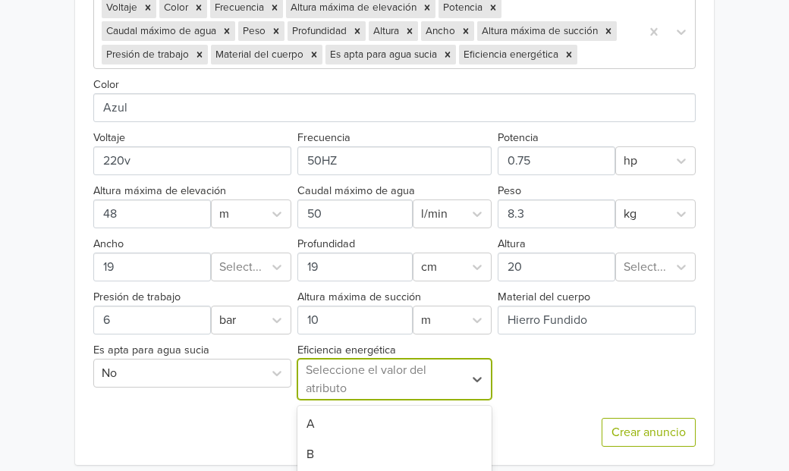
scroll to position [1016, 0]
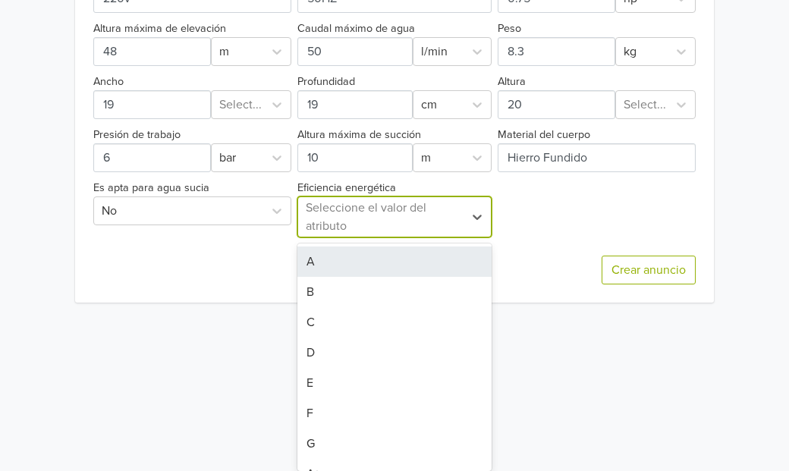
click at [312, 262] on div "A" at bounding box center [394, 262] width 195 height 30
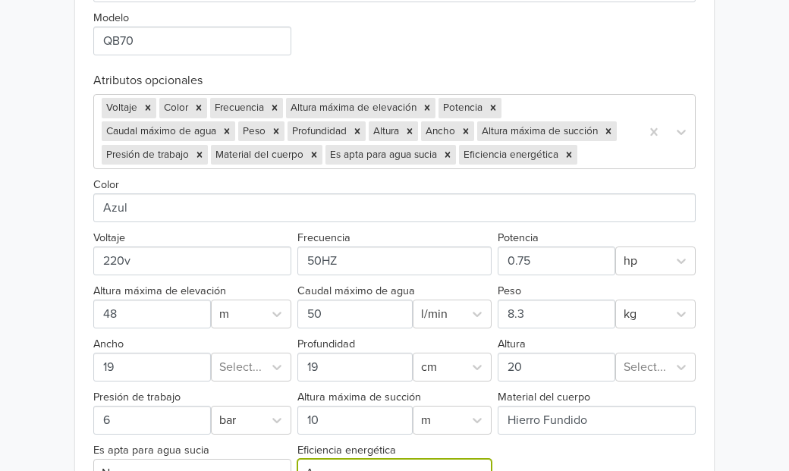
scroll to position [743, 0]
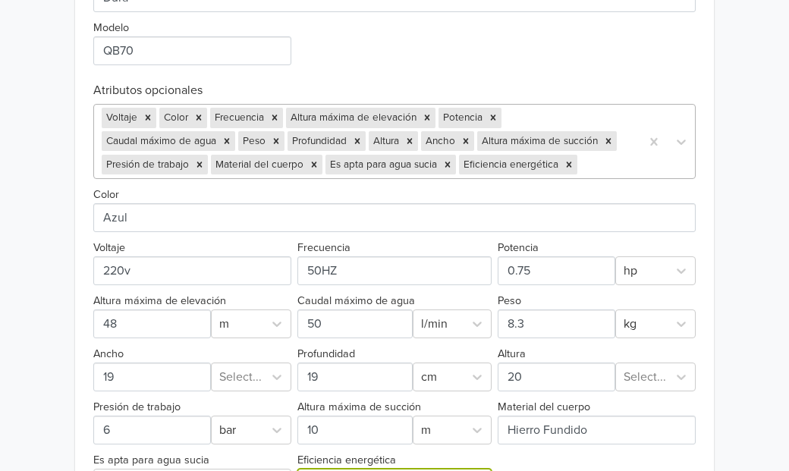
click at [596, 168] on div at bounding box center [606, 164] width 52 height 21
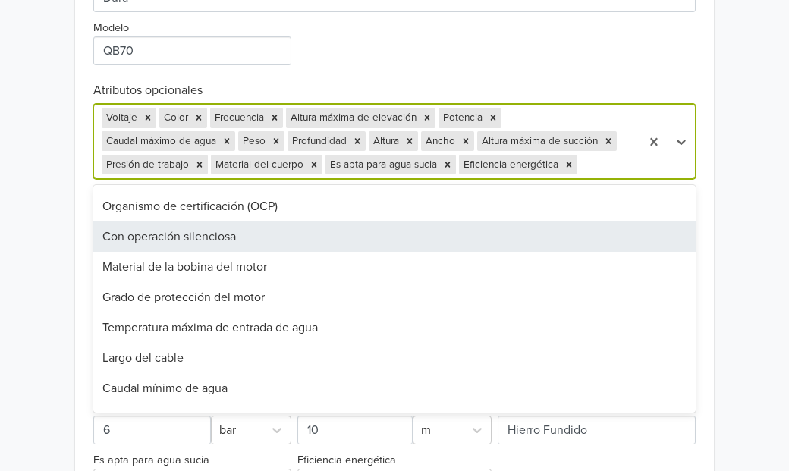
scroll to position [246, 0]
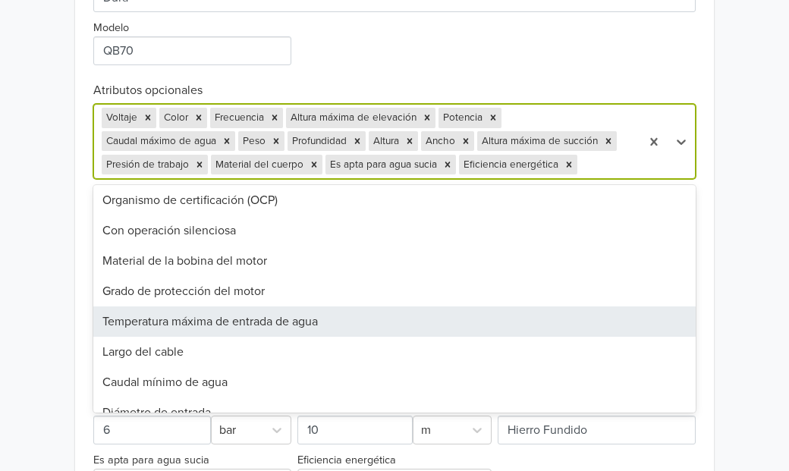
click at [299, 323] on div "Temperatura máxima de entrada de agua" at bounding box center [394, 321] width 602 height 30
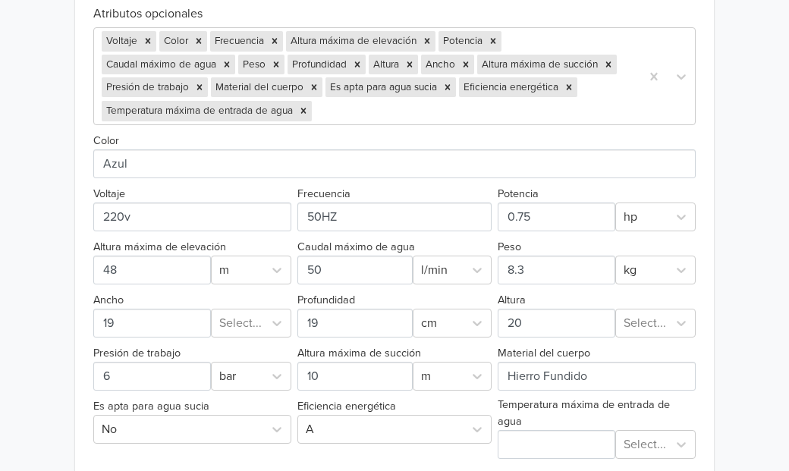
scroll to position [876, 0]
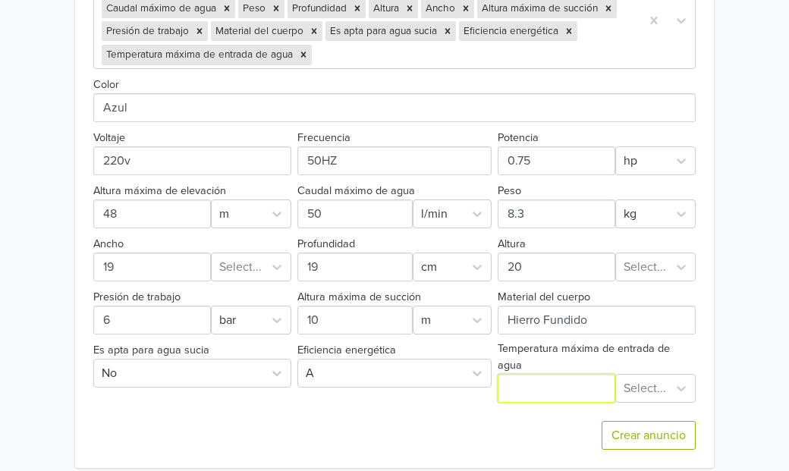
click at [564, 381] on input "Temperatura máxima de entrada de agua" at bounding box center [556, 388] width 117 height 29
type input "40"
click at [635, 384] on div at bounding box center [645, 388] width 42 height 21
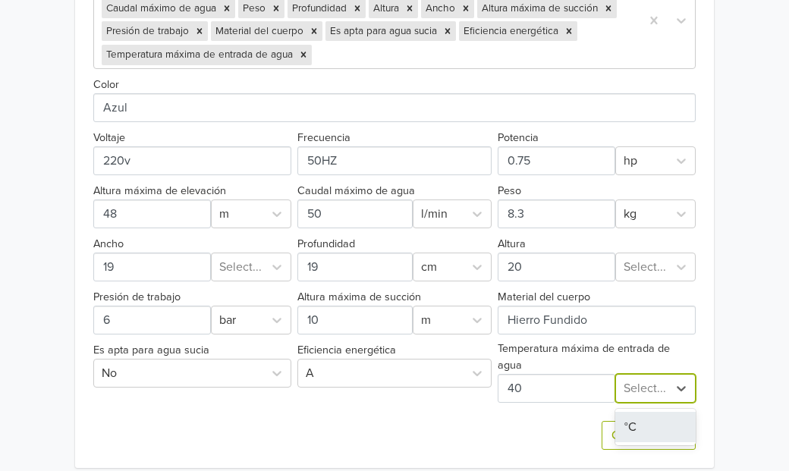
click at [629, 412] on div "°C" at bounding box center [655, 427] width 80 height 30
click at [366, 52] on div at bounding box center [474, 54] width 318 height 21
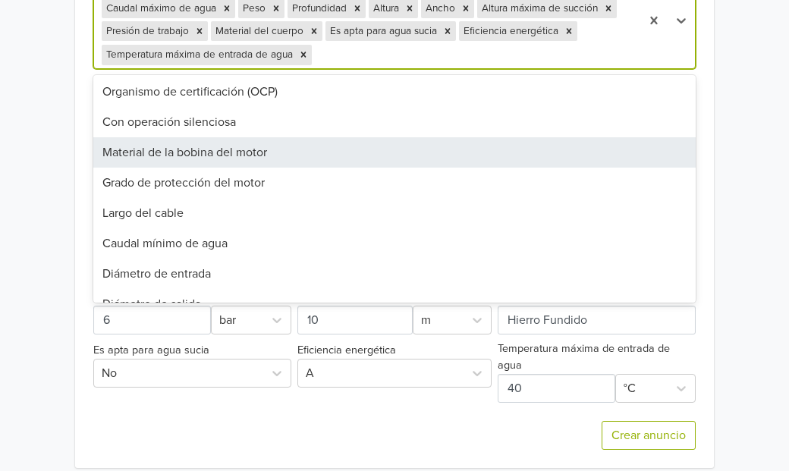
scroll to position [265, 0]
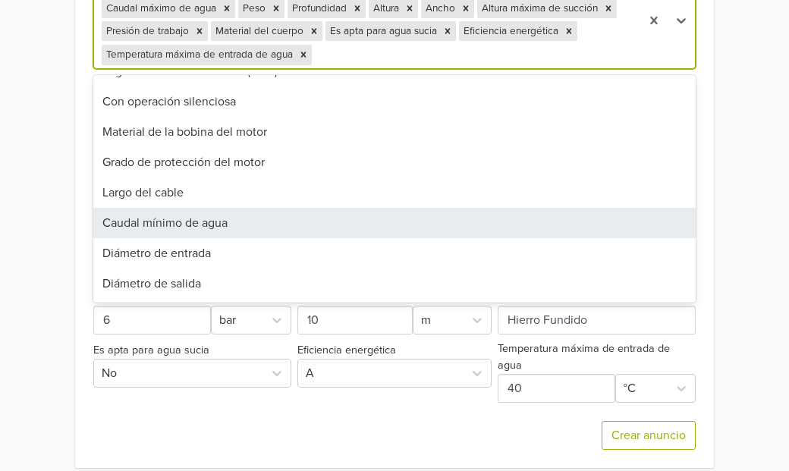
click at [231, 228] on div "Caudal mínimo de agua" at bounding box center [394, 223] width 602 height 30
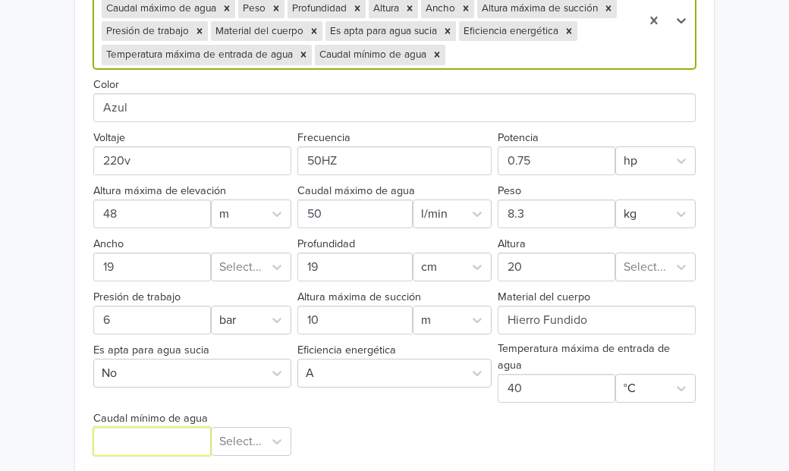
click at [178, 435] on input "Caudal mínimo de agua" at bounding box center [151, 441] width 117 height 29
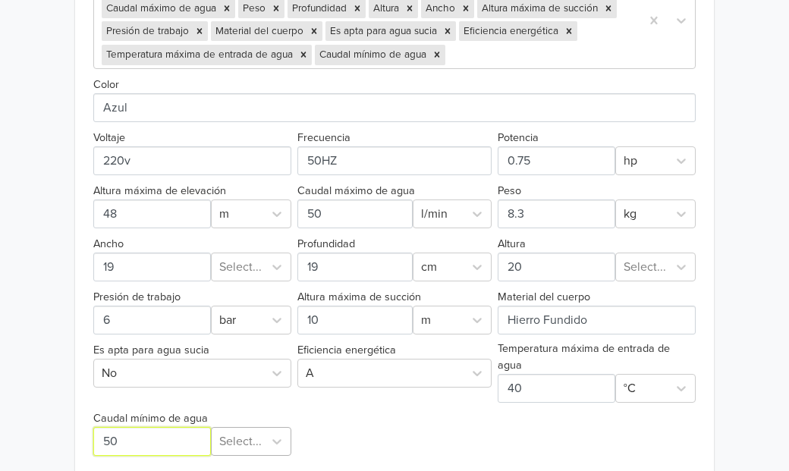
type input "50"
click at [256, 431] on div at bounding box center [240, 441] width 42 height 21
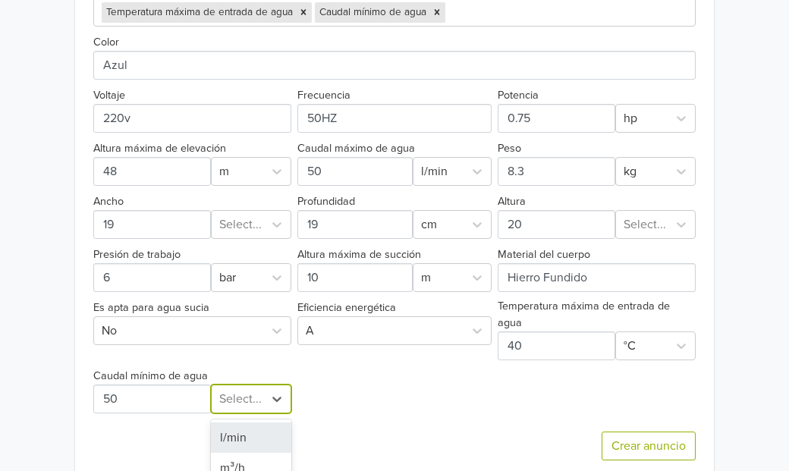
scroll to position [925, 0]
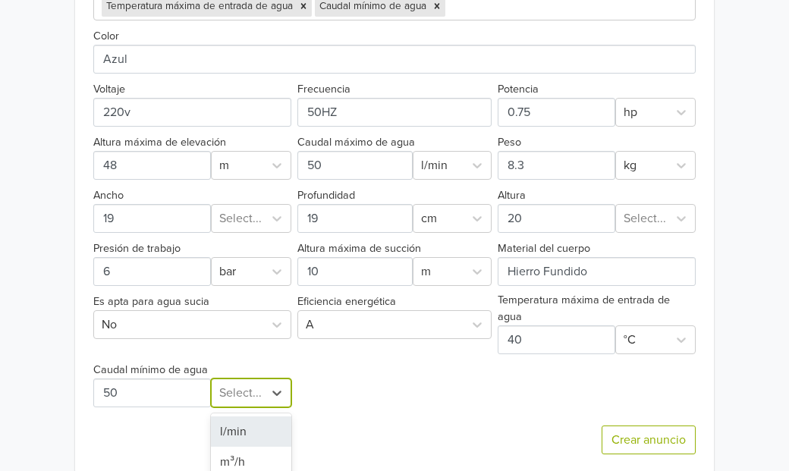
click at [253, 423] on div "l/min" at bounding box center [251, 432] width 80 height 30
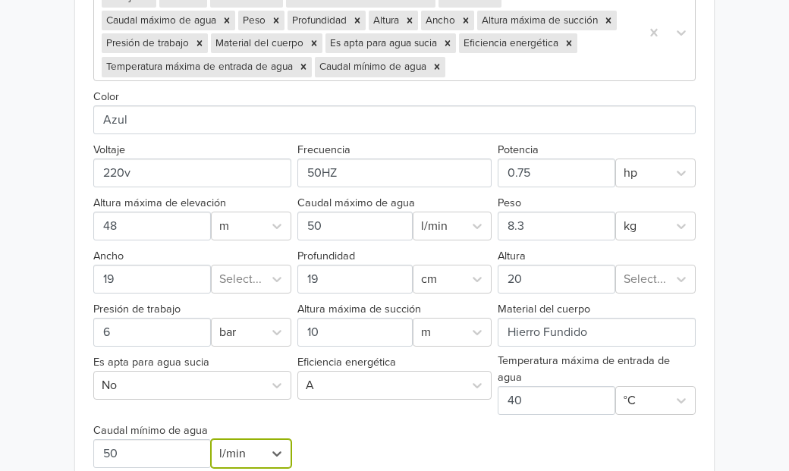
scroll to position [840, 0]
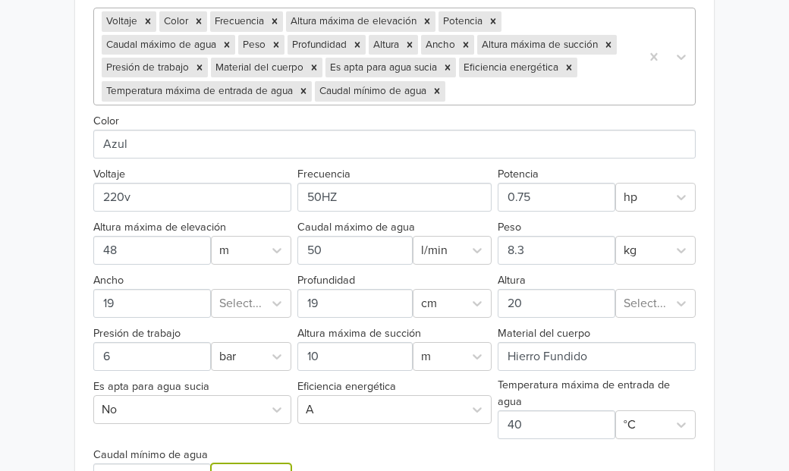
click at [479, 93] on div at bounding box center [540, 90] width 184 height 21
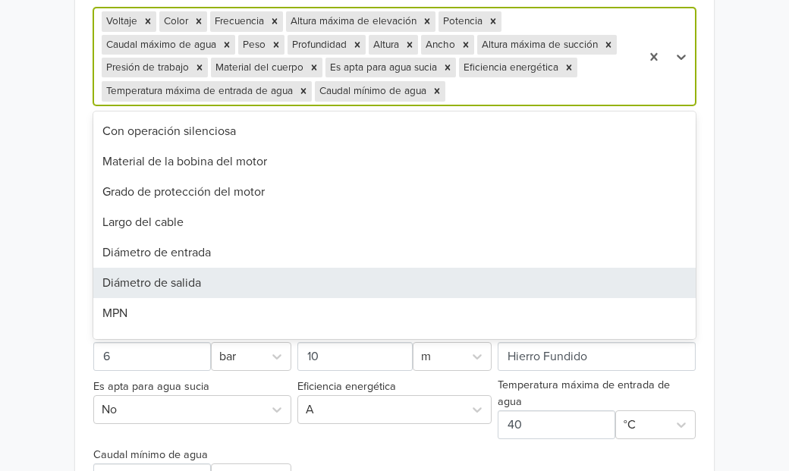
scroll to position [274, 0]
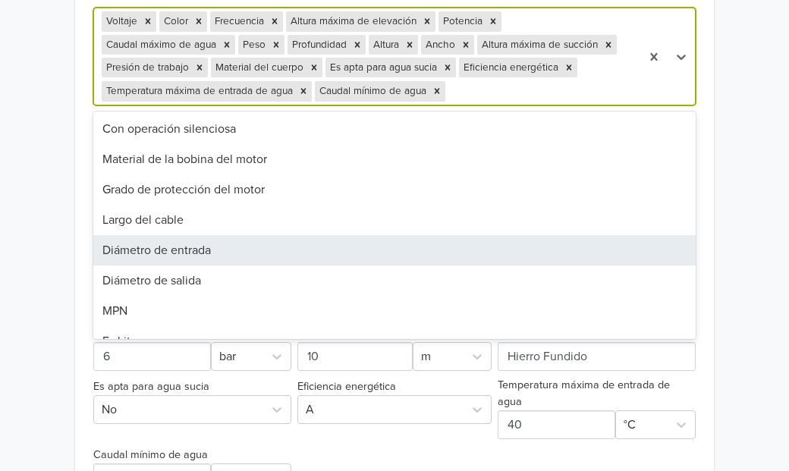
click at [238, 250] on div "Diámetro de entrada" at bounding box center [394, 250] width 602 height 30
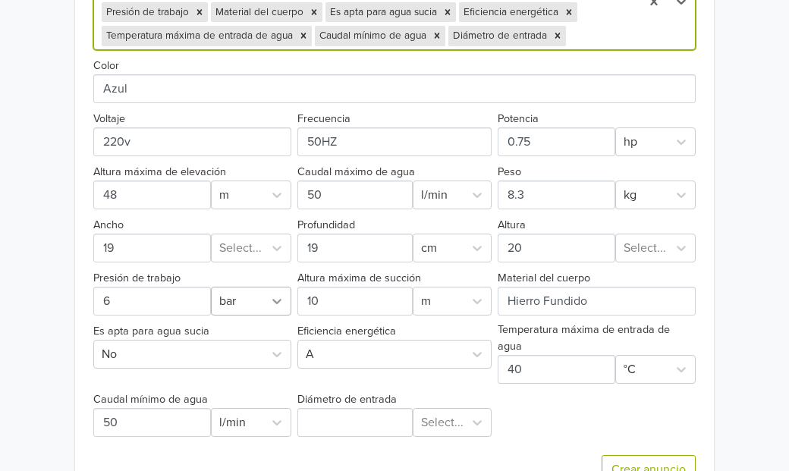
scroll to position [929, 0]
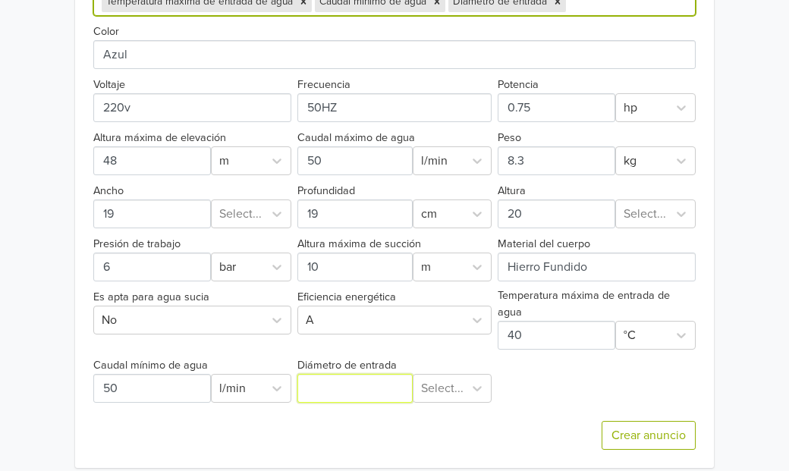
click at [327, 382] on input "Diámetro de entrada" at bounding box center [354, 388] width 115 height 29
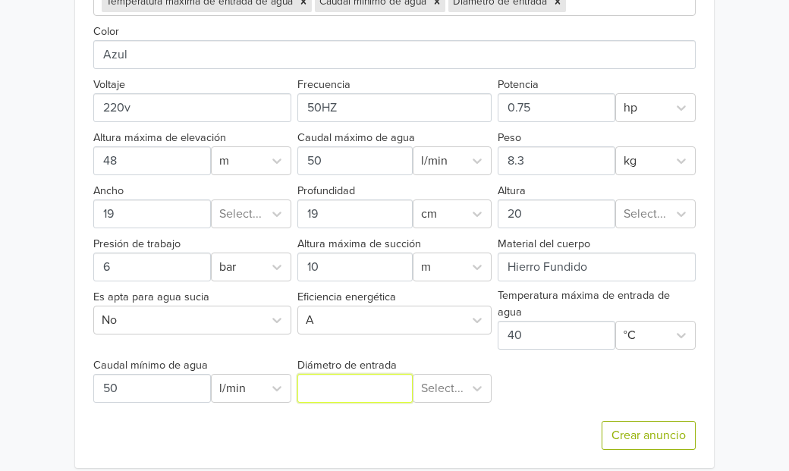
type input "2"
type input "1"
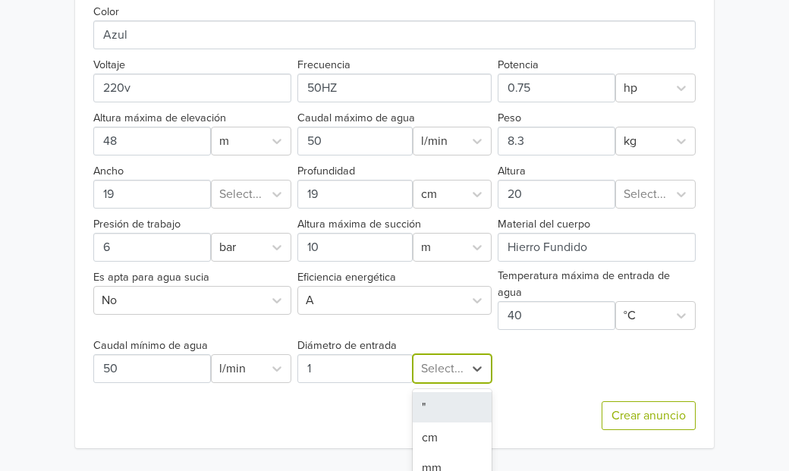
click at [428, 392] on div """ at bounding box center [452, 407] width 79 height 30
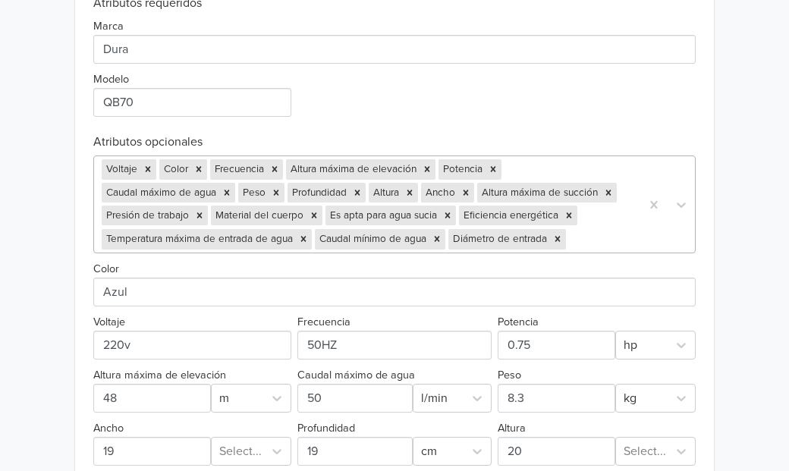
click at [606, 243] on div at bounding box center [601, 238] width 64 height 21
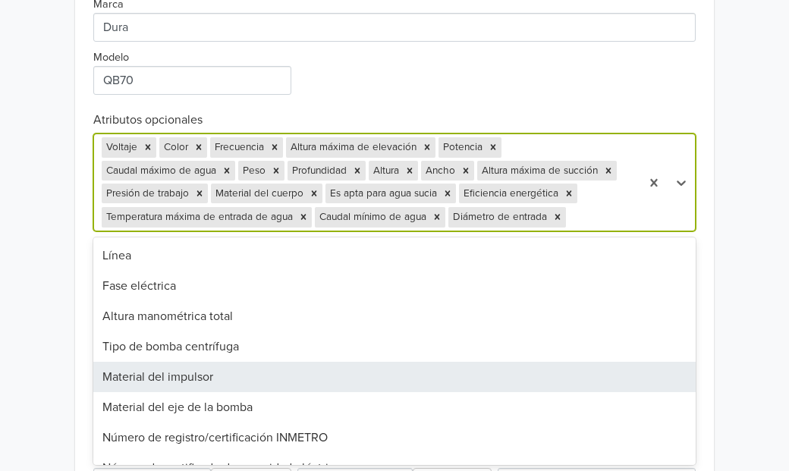
scroll to position [294, 0]
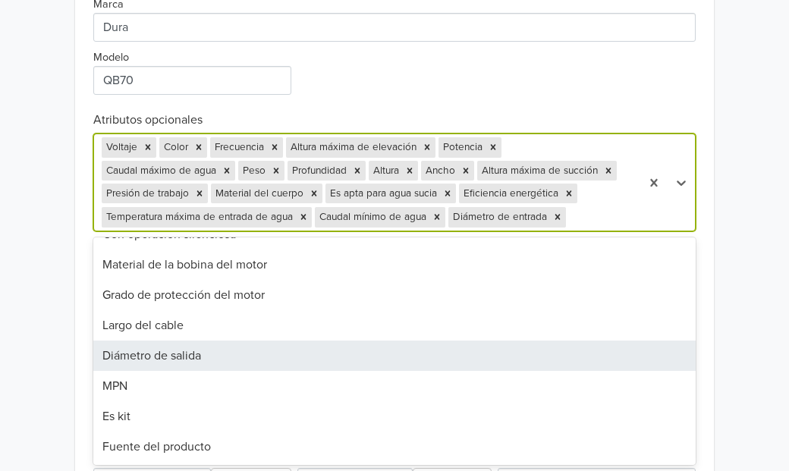
click at [169, 353] on div "Diámetro de salida" at bounding box center [394, 356] width 602 height 30
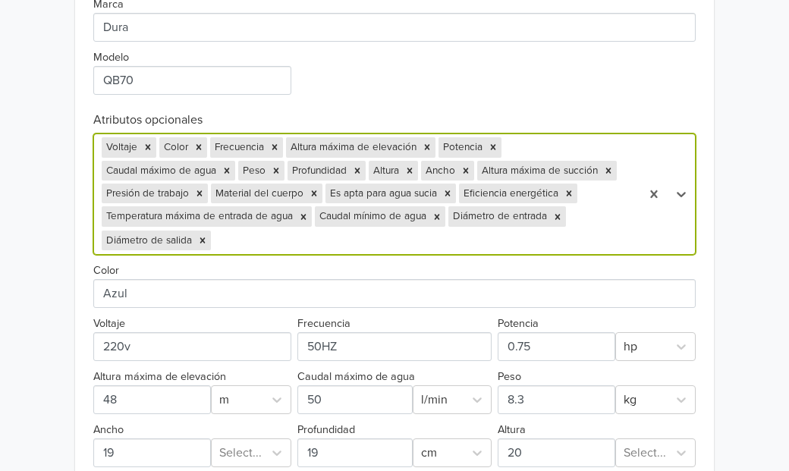
scroll to position [953, 0]
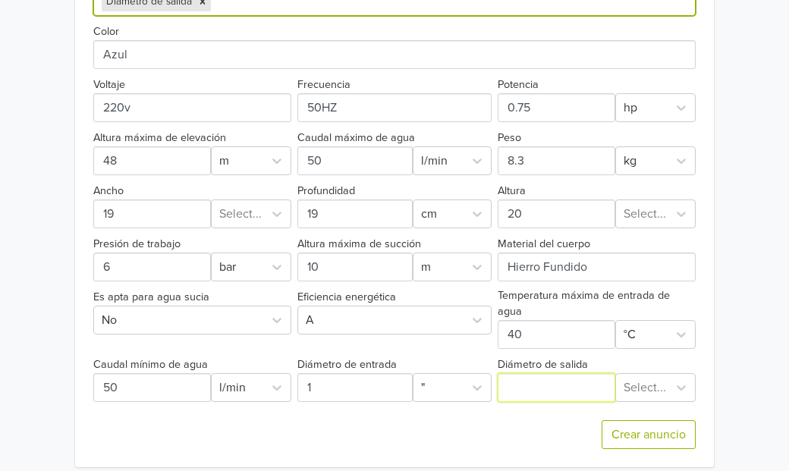
click at [527, 373] on input "Diámetro de salida" at bounding box center [556, 387] width 117 height 29
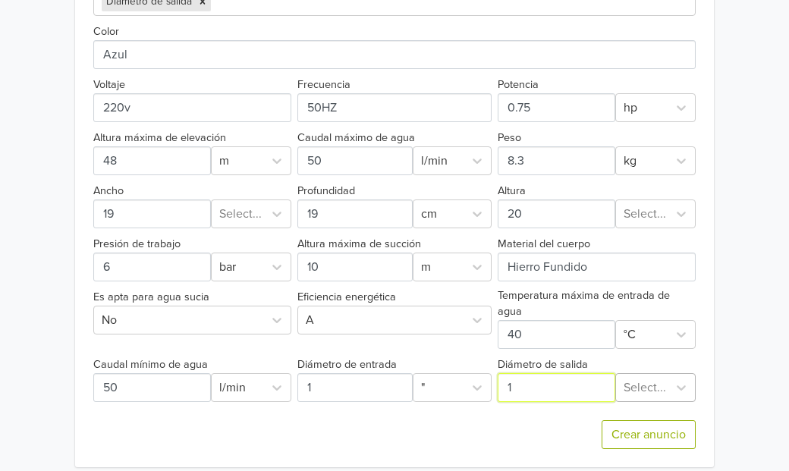
type input "1"
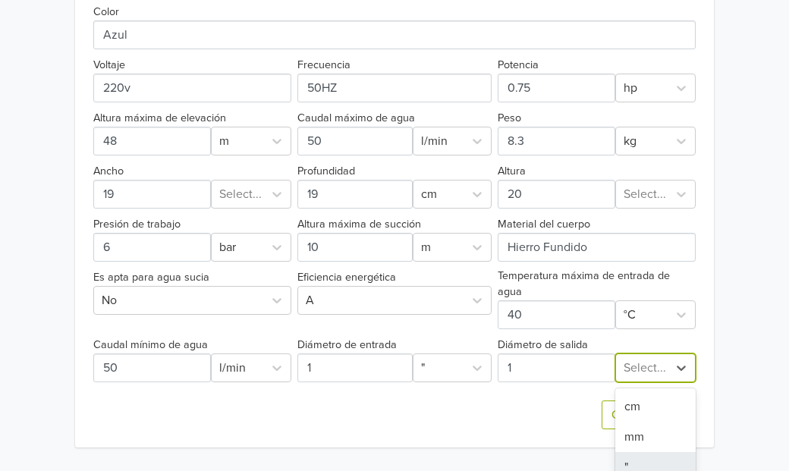
click at [634, 452] on div """ at bounding box center [655, 467] width 80 height 30
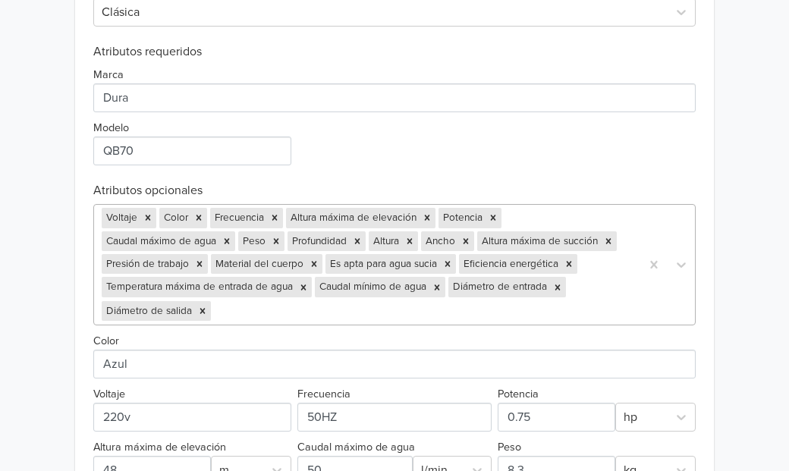
click at [419, 310] on div "Exportar producto * Las imágenes deben tener 500 píxeles en un lado para poder …" at bounding box center [394, 291] width 602 height 972
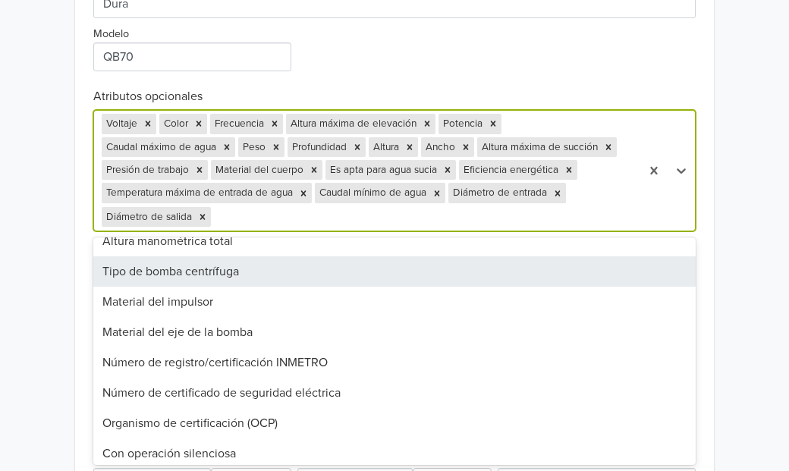
scroll to position [264, 0]
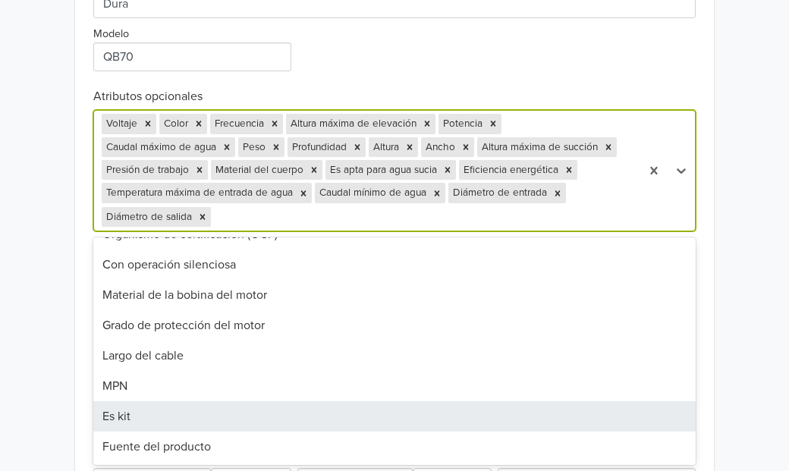
click at [307, 401] on div "Es kit" at bounding box center [394, 416] width 602 height 30
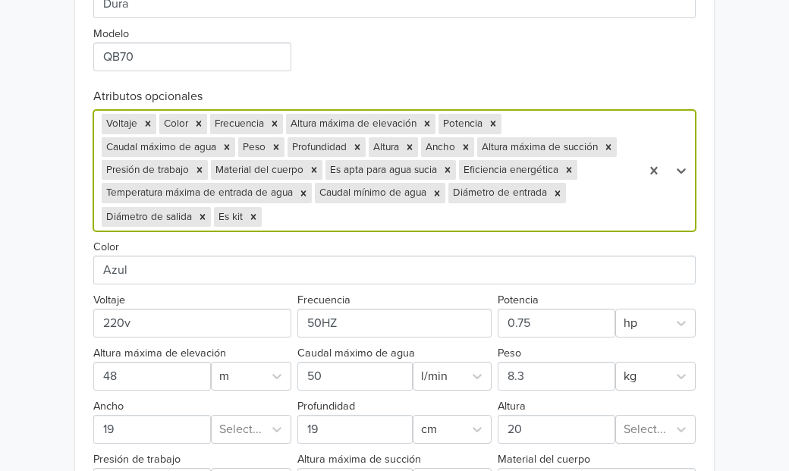
scroll to position [1018, 0]
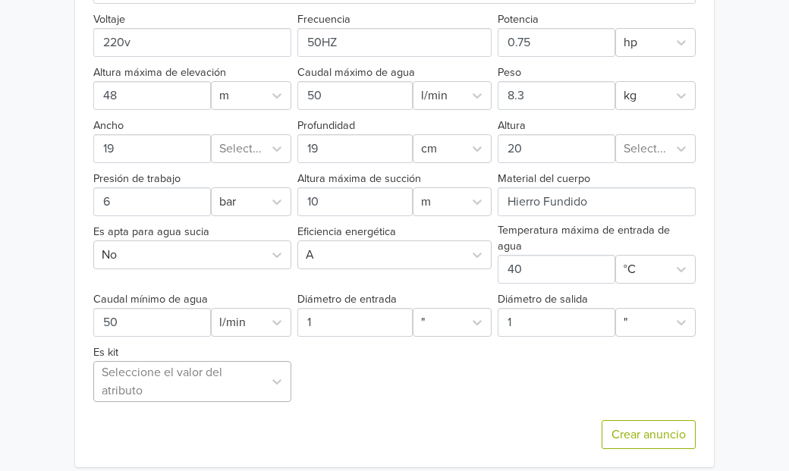
click at [190, 372] on div at bounding box center [179, 381] width 154 height 21
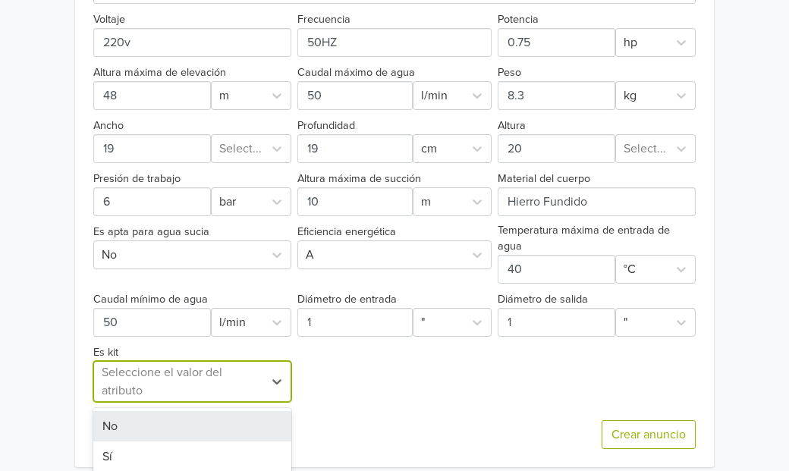
click at [150, 413] on div "No" at bounding box center [192, 426] width 198 height 30
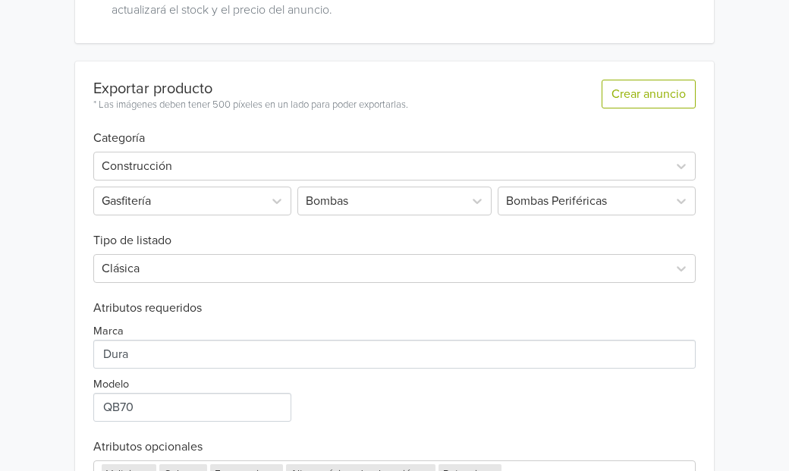
scroll to position [384, 0]
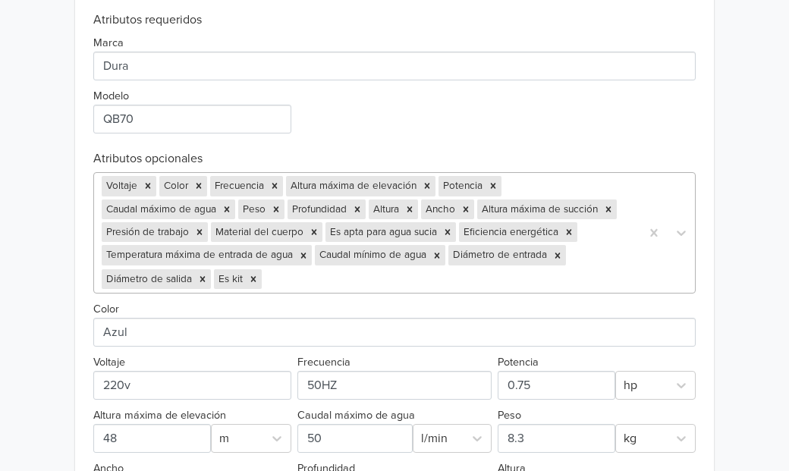
click at [301, 283] on div "Exportar producto * Las imágenes deben tener 500 píxeles en un lado para poder …" at bounding box center [394, 285] width 602 height 1025
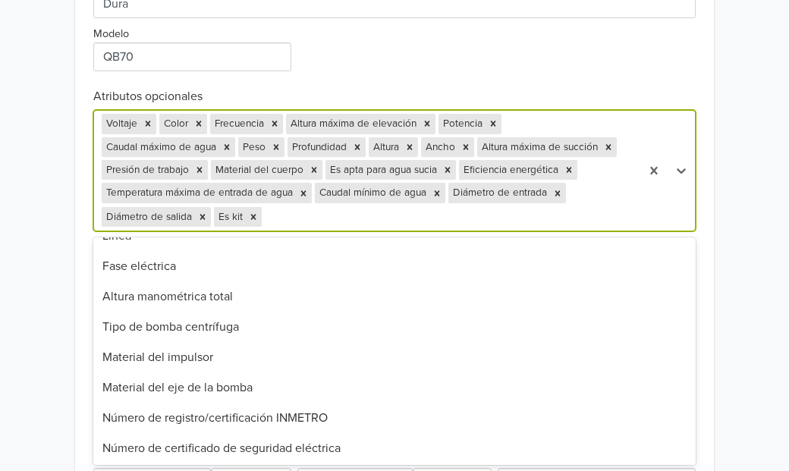
scroll to position [17, 0]
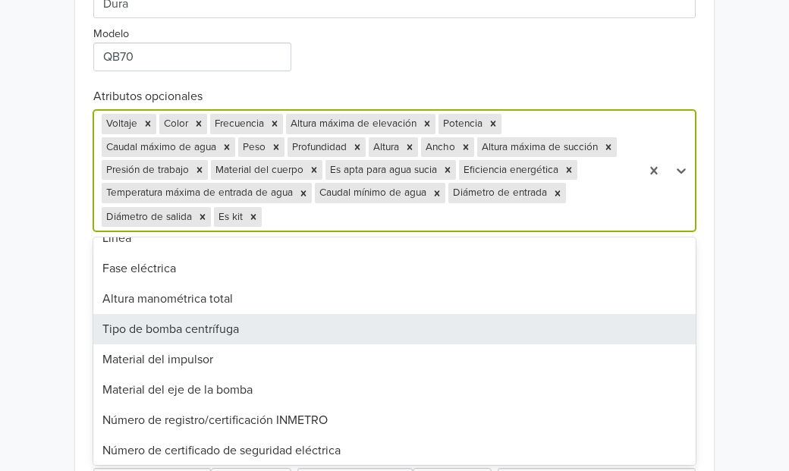
click at [216, 332] on div "Tipo de bomba centrífuga" at bounding box center [394, 329] width 602 height 30
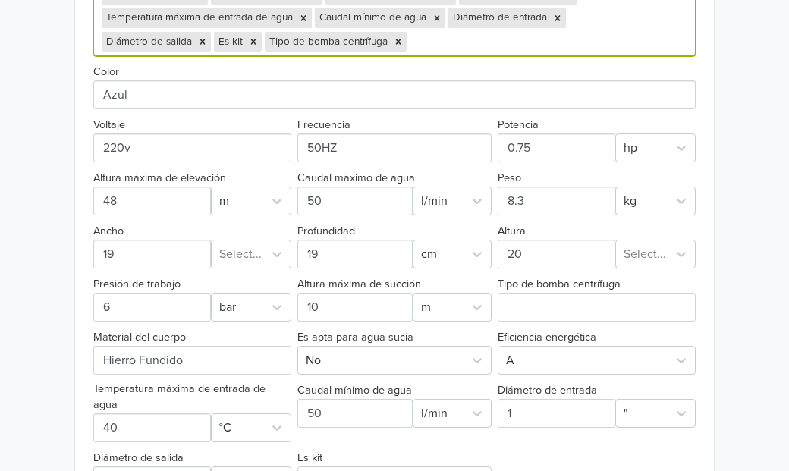
scroll to position [907, 0]
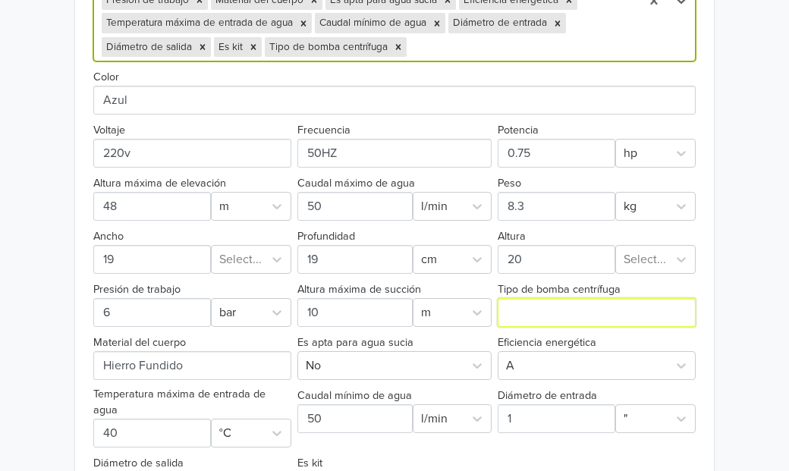
click at [610, 309] on input "Tipo de bomba centrífuga" at bounding box center [597, 312] width 198 height 29
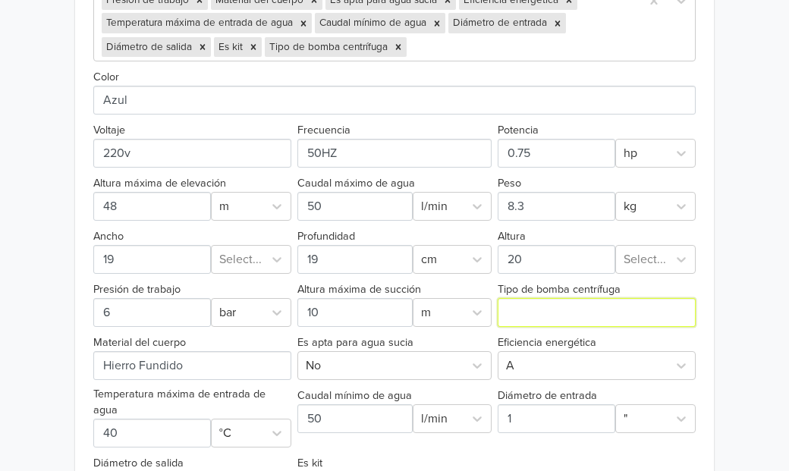
type input "Periferica"
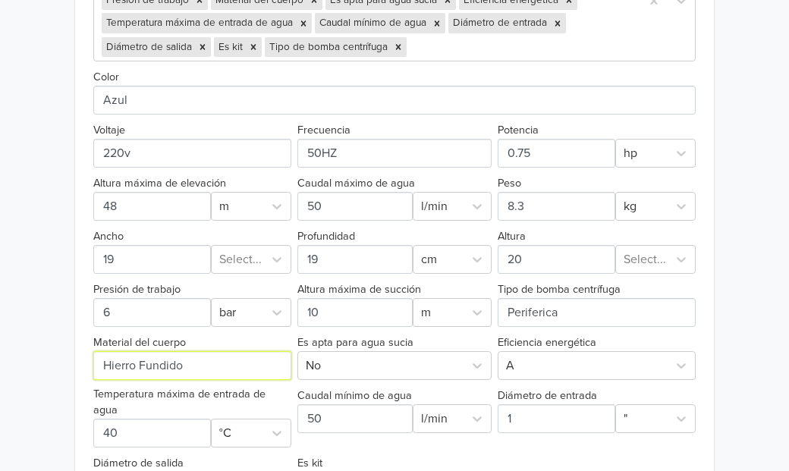
click at [225, 366] on input "Material del cuerpo" at bounding box center [192, 365] width 198 height 29
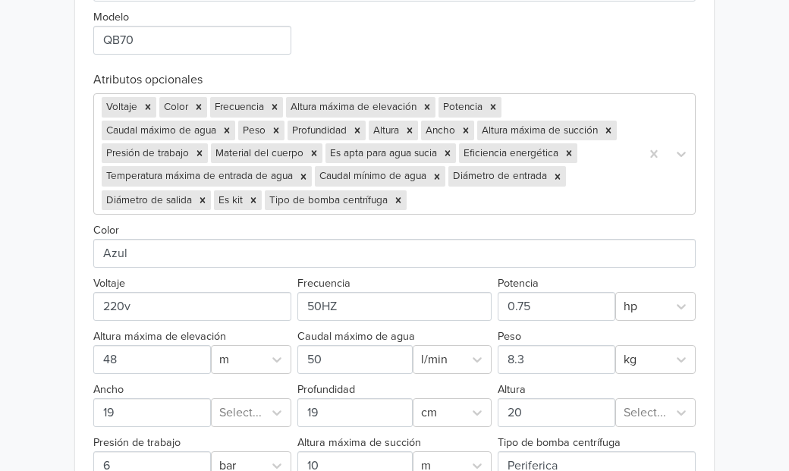
scroll to position [1006, 0]
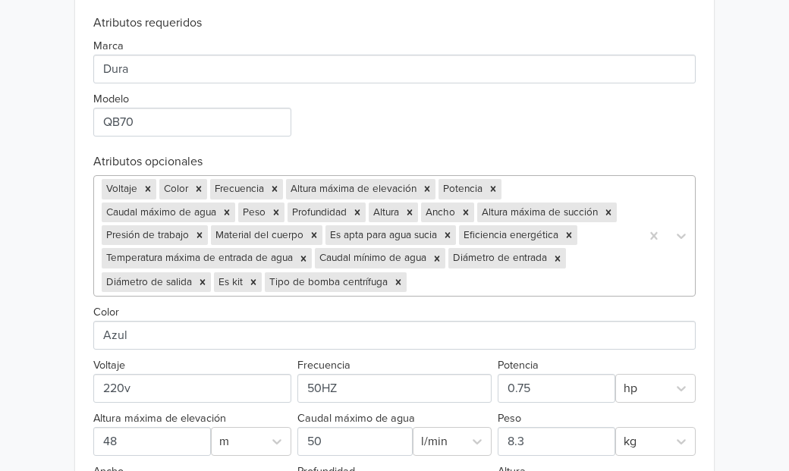
click at [430, 288] on div "Exportar producto * Las imágenes deben tener 500 píxeles en un lado para poder …" at bounding box center [394, 288] width 602 height 1025
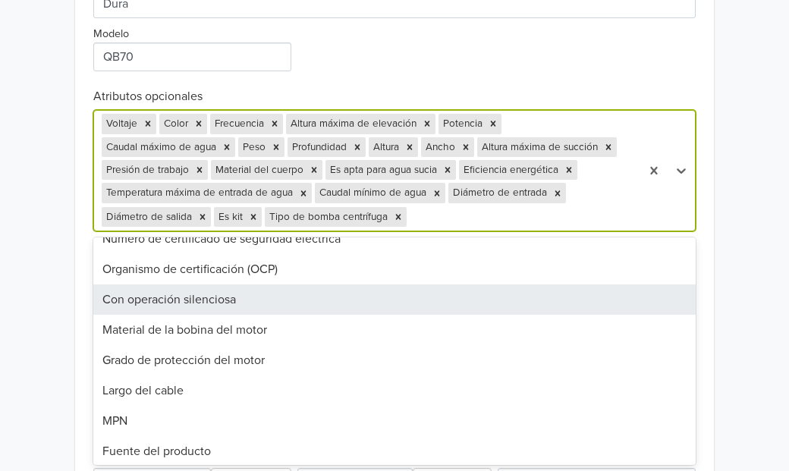
scroll to position [203, 0]
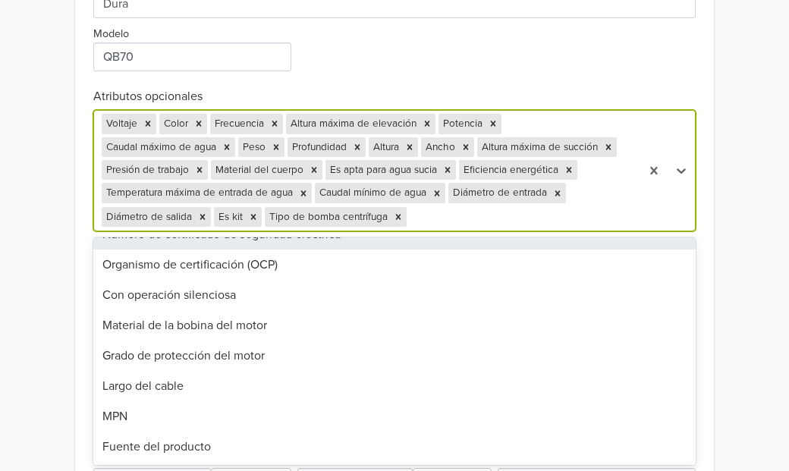
click at [501, 75] on div "Exportar producto * Las imágenes deben tener 500 píxeles en un lado para poder …" at bounding box center [394, 223] width 602 height 1025
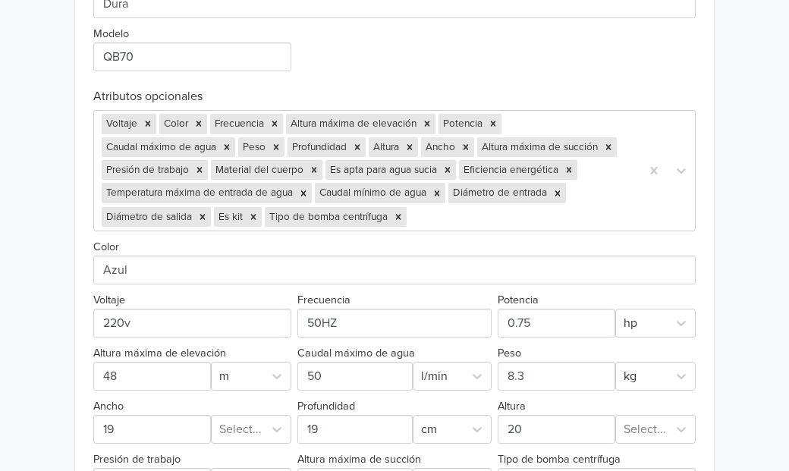
scroll to position [1006, 0]
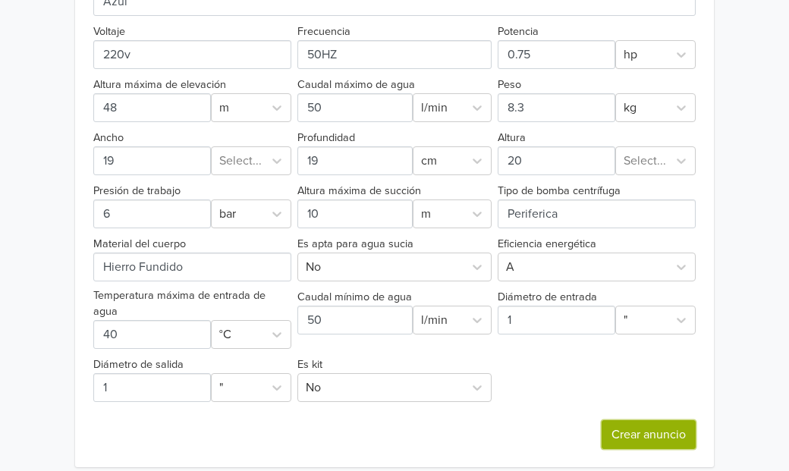
click at [646, 420] on button "Crear anuncio" at bounding box center [649, 434] width 94 height 29
